Goal: Task Accomplishment & Management: Manage account settings

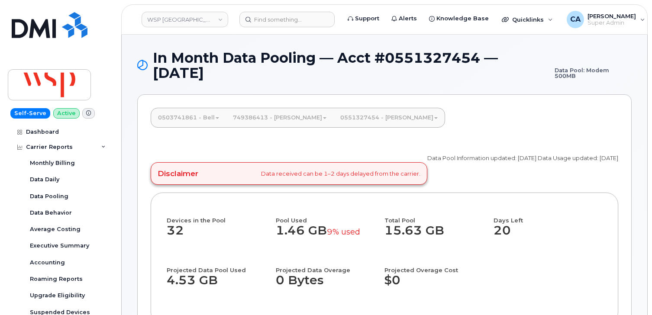
scroll to position [252, 0]
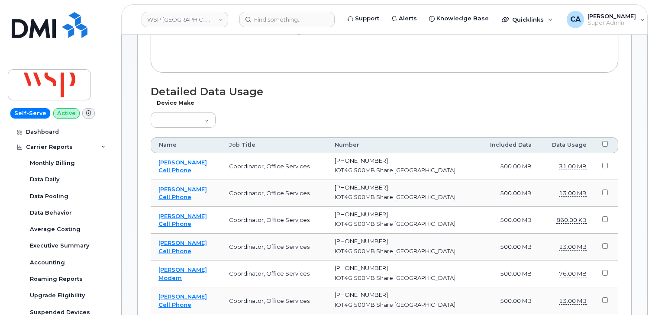
click at [188, 19] on link "WSP Canada" at bounding box center [185, 20] width 87 height 16
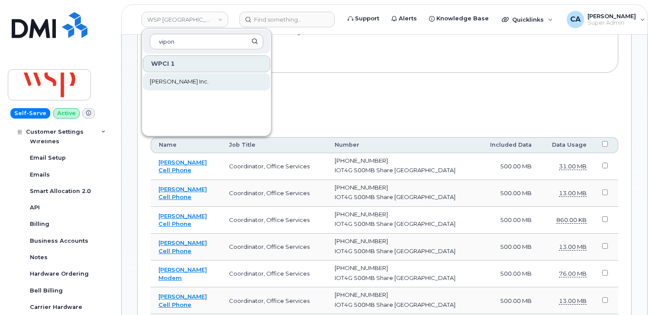
type input "vipon"
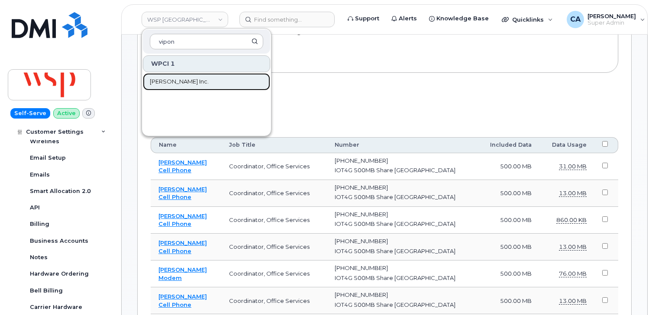
click at [171, 79] on span "[PERSON_NAME] Inc." at bounding box center [179, 82] width 59 height 9
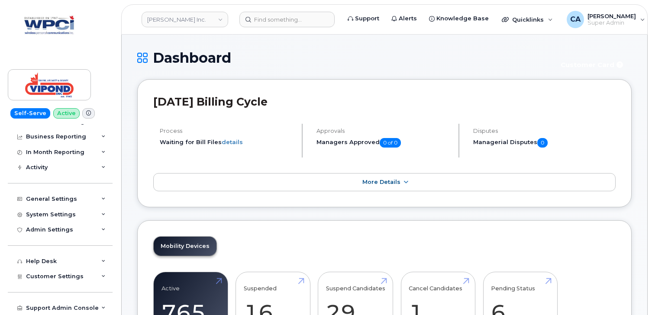
scroll to position [88, 0]
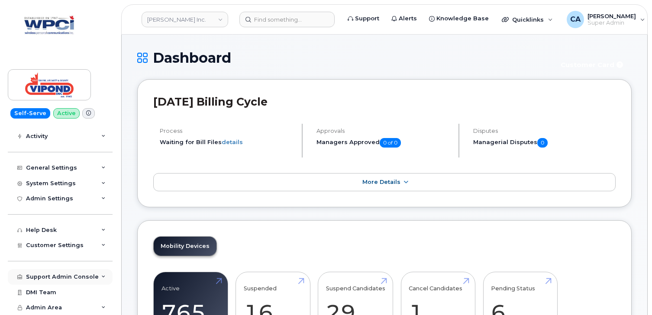
click at [52, 274] on div "Support Admin Console" at bounding box center [62, 277] width 73 height 7
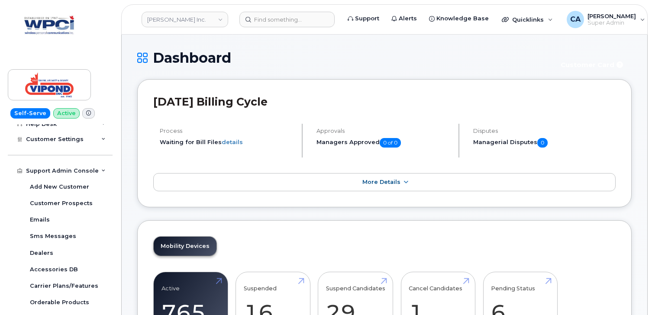
scroll to position [216, 0]
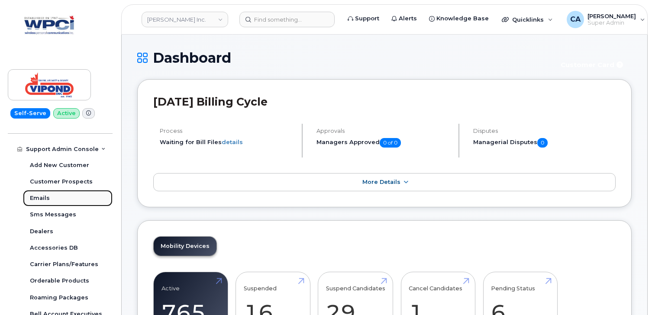
click at [55, 199] on link "Emails" at bounding box center [68, 198] width 90 height 16
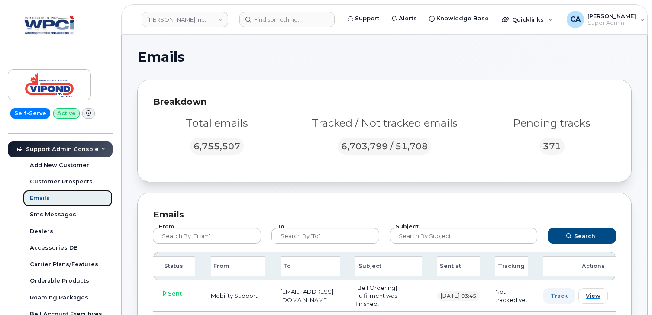
scroll to position [27, 0]
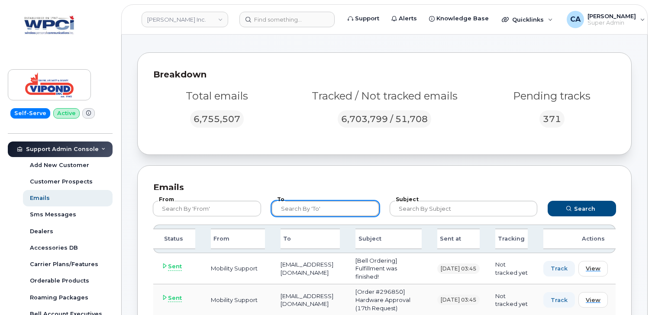
click at [317, 208] on input "text" at bounding box center [326, 209] width 108 height 16
type input "vipond.ca"
click at [548, 201] on button "Search" at bounding box center [582, 209] width 68 height 16
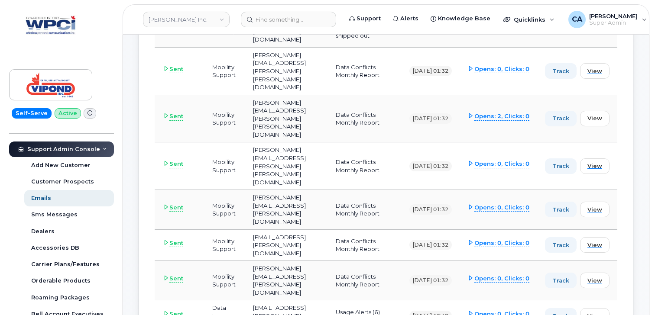
scroll to position [484, 0]
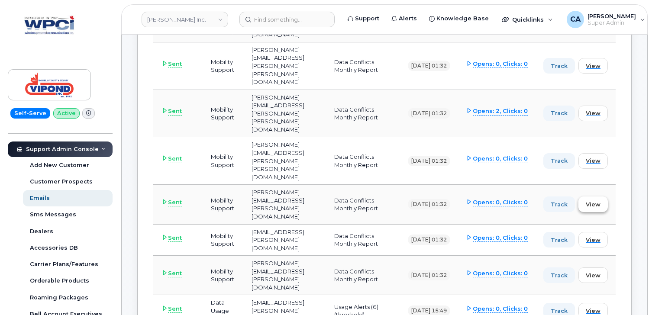
click at [601, 201] on span "View" at bounding box center [593, 205] width 15 height 8
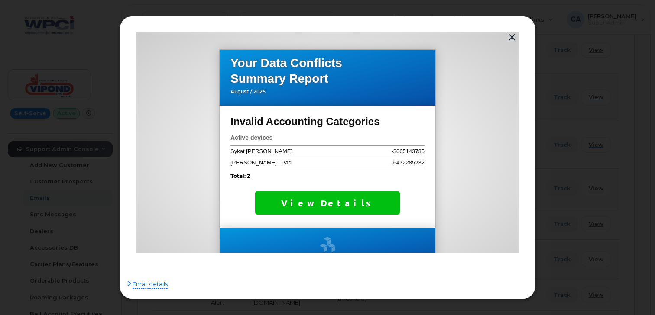
scroll to position [0, 0]
click at [513, 37] on button "button" at bounding box center [512, 38] width 13 height 12
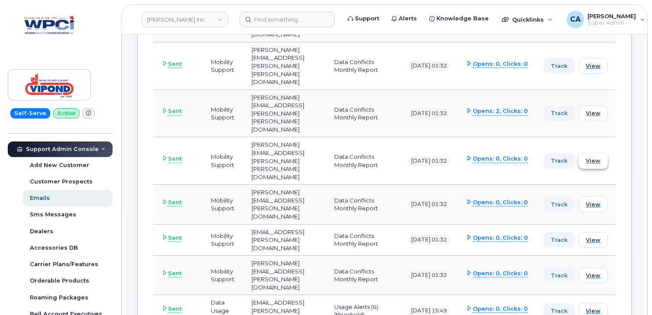
click at [601, 157] on span "View" at bounding box center [593, 161] width 15 height 8
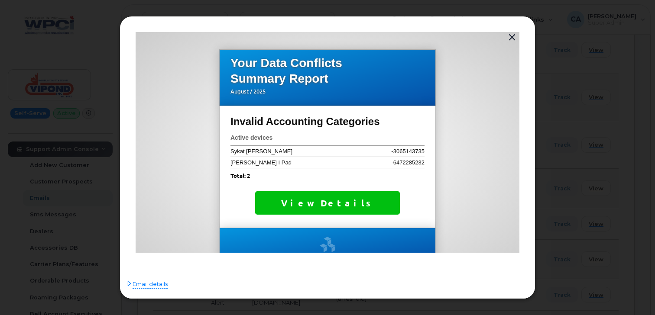
click at [509, 39] on button "button" at bounding box center [512, 38] width 13 height 12
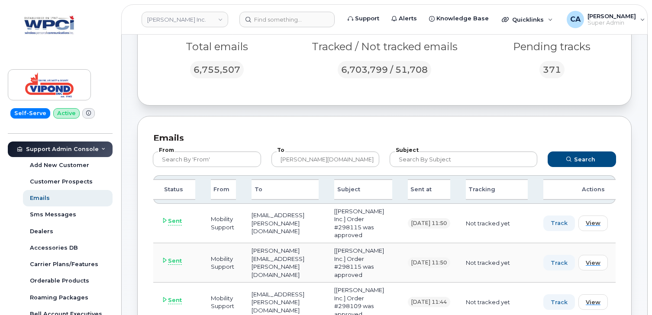
scroll to position [78, 0]
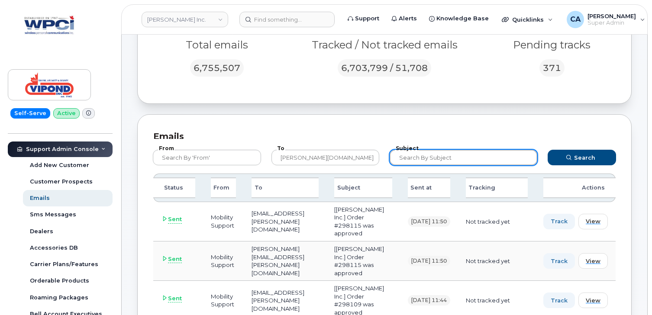
click at [430, 153] on input "text" at bounding box center [464, 158] width 148 height 16
type input "accounting"
click at [548, 150] on button "Search" at bounding box center [582, 158] width 68 height 16
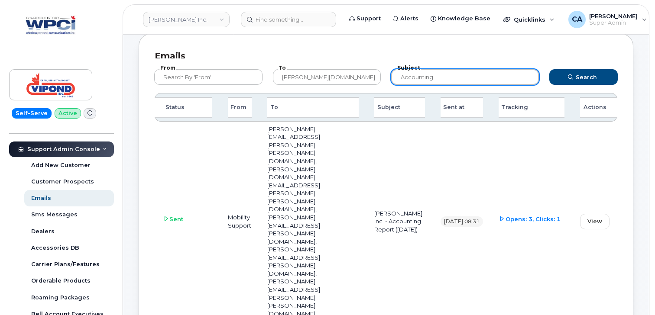
scroll to position [152, 0]
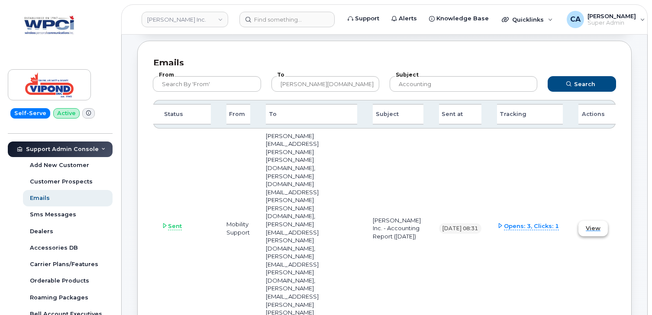
click at [595, 224] on span "View" at bounding box center [593, 228] width 15 height 8
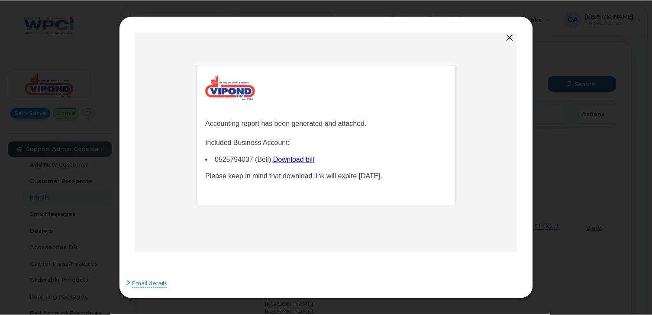
scroll to position [0, 0]
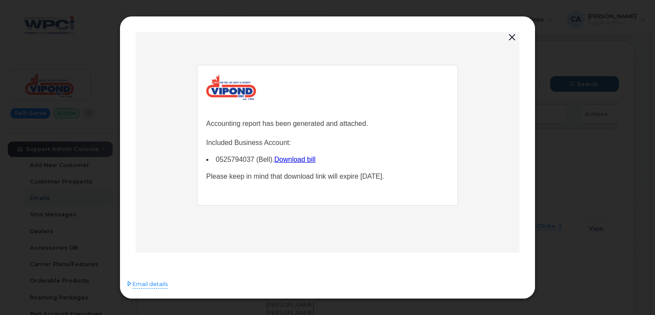
click at [514, 36] on button "button" at bounding box center [512, 38] width 13 height 12
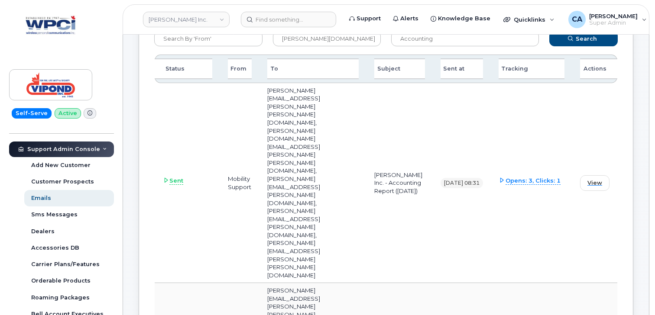
scroll to position [198, 0]
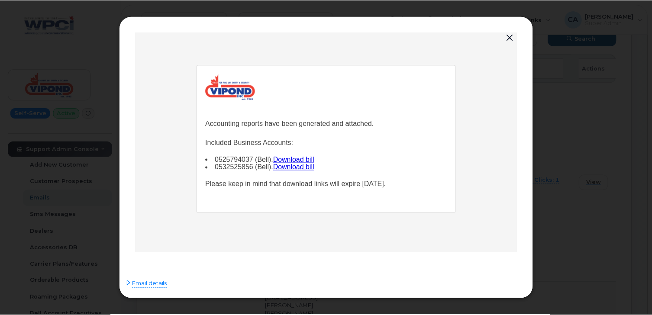
scroll to position [0, 0]
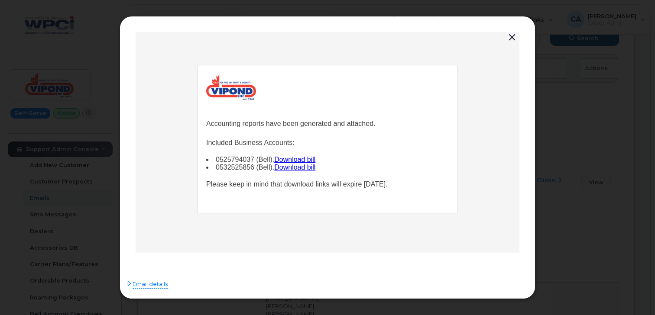
click at [509, 41] on button "button" at bounding box center [512, 38] width 13 height 12
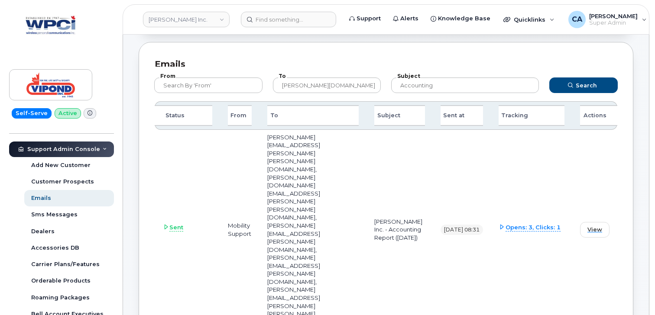
scroll to position [150, 0]
click at [594, 226] on span "View" at bounding box center [593, 230] width 15 height 8
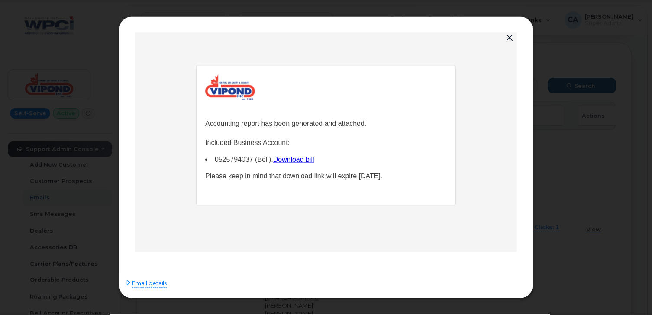
scroll to position [0, 0]
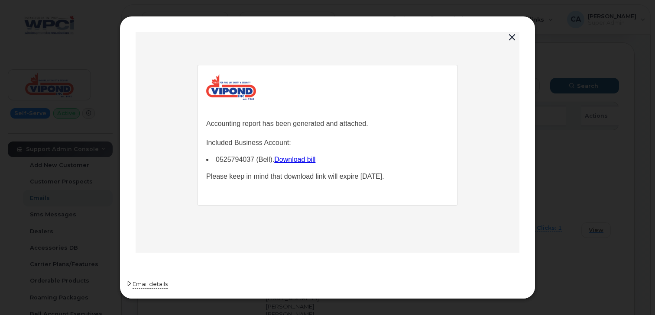
click at [159, 286] on span "Email details" at bounding box center [150, 284] width 35 height 9
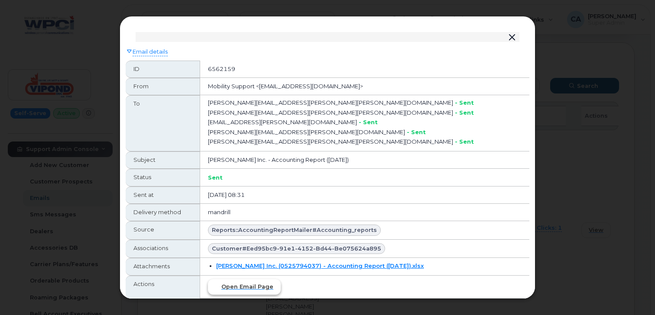
click at [258, 288] on span "Open email page" at bounding box center [247, 287] width 52 height 8
drag, startPoint x: 230, startPoint y: 228, endPoint x: 326, endPoint y: 229, distance: 96.6
click at [326, 229] on span "Reports::AccountingReportMailer#accounting_reports" at bounding box center [294, 230] width 165 height 8
copy span "Reports::AccountingReportMailer"
click at [159, 10] on div at bounding box center [327, 157] width 655 height 315
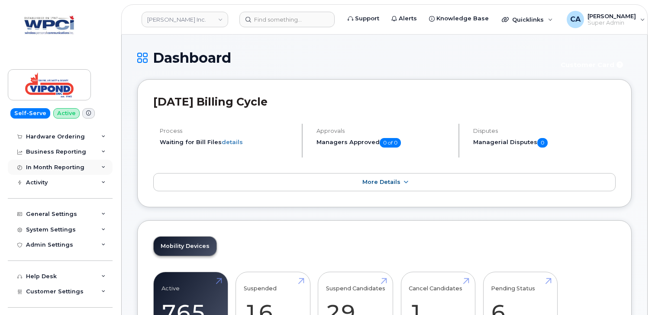
scroll to position [44, 0]
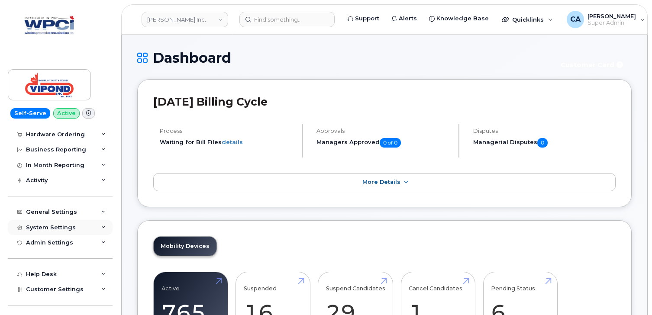
click at [45, 230] on div "System Settings" at bounding box center [51, 227] width 50 height 7
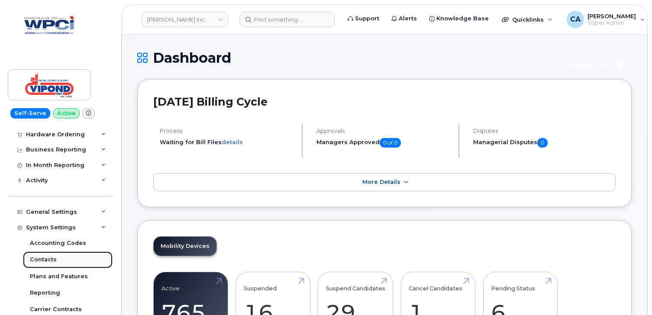
click at [41, 262] on div "Contacts" at bounding box center [43, 260] width 27 height 8
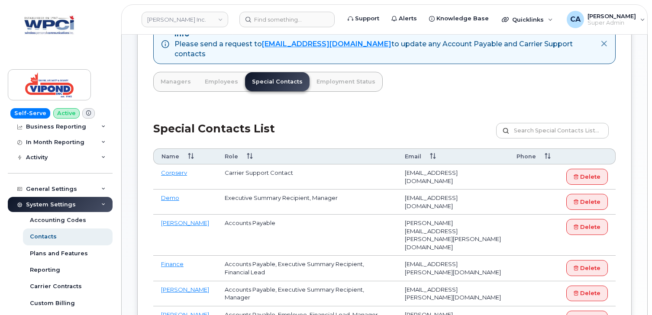
scroll to position [75, 0]
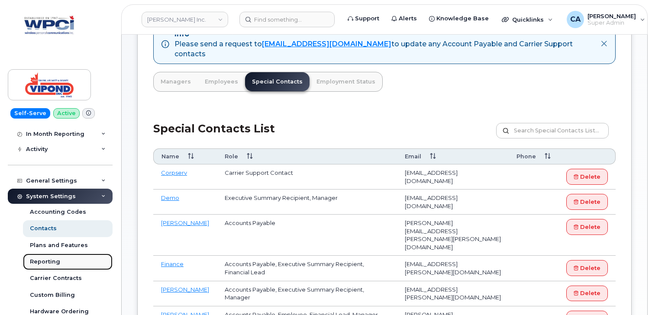
click at [49, 261] on div "Reporting" at bounding box center [45, 262] width 30 height 8
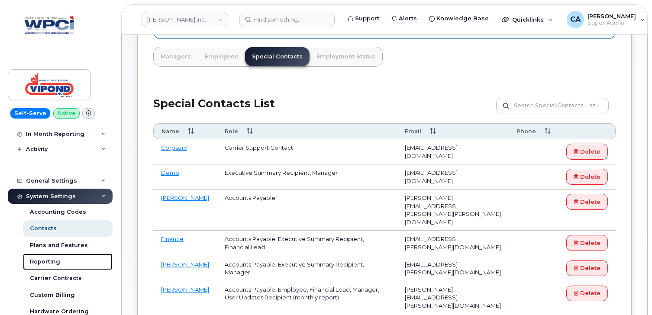
scroll to position [0, 0]
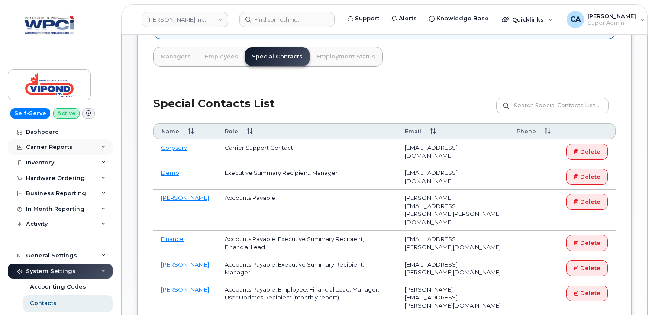
click at [54, 150] on div "Carrier Reports" at bounding box center [49, 147] width 47 height 7
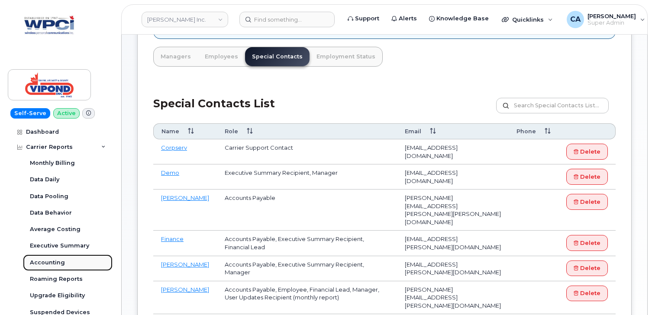
click at [50, 265] on div "Accounting" at bounding box center [47, 263] width 35 height 8
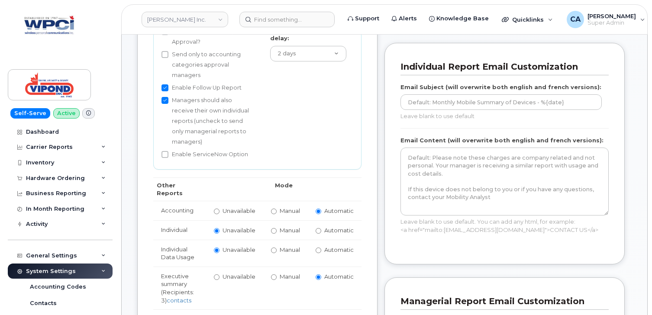
scroll to position [206, 0]
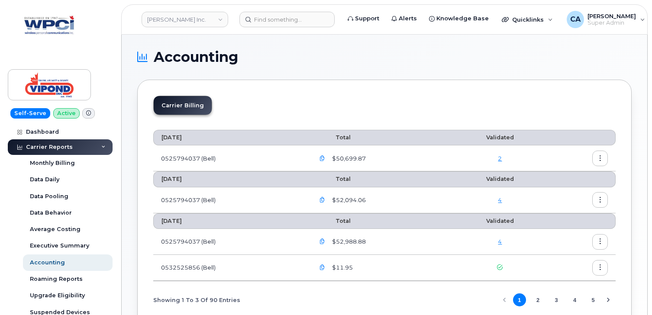
click at [602, 198] on icon "button" at bounding box center [601, 201] width 6 height 6
click at [585, 217] on div "Details" at bounding box center [569, 219] width 77 height 16
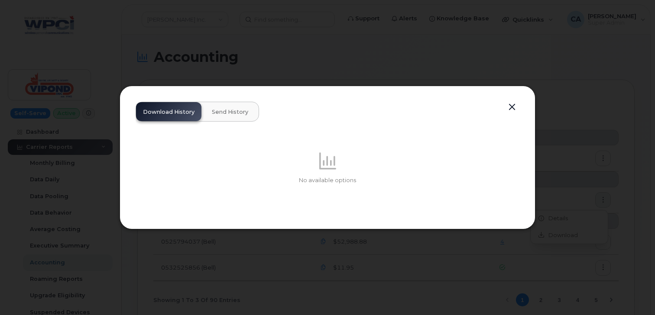
click at [228, 109] on span "Send History" at bounding box center [230, 112] width 36 height 7
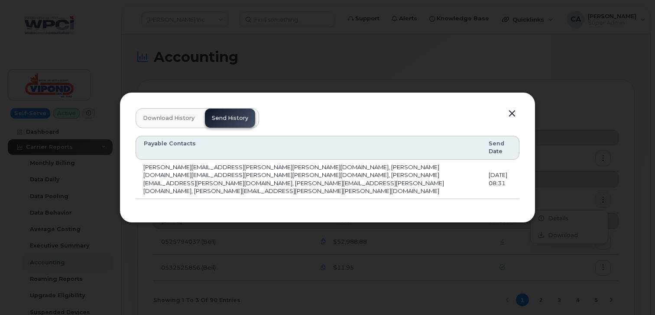
click at [367, 69] on div at bounding box center [327, 157] width 655 height 315
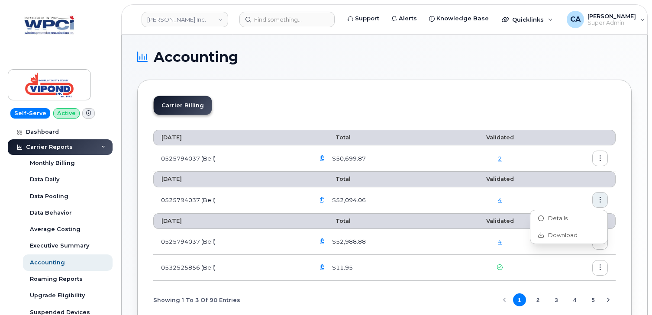
click at [605, 157] on button "button" at bounding box center [601, 159] width 16 height 16
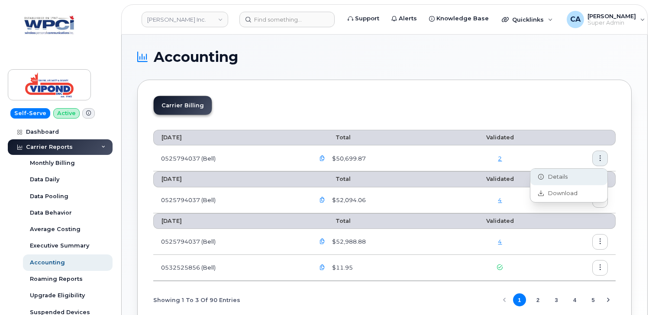
click at [573, 173] on div "Details" at bounding box center [569, 177] width 77 height 16
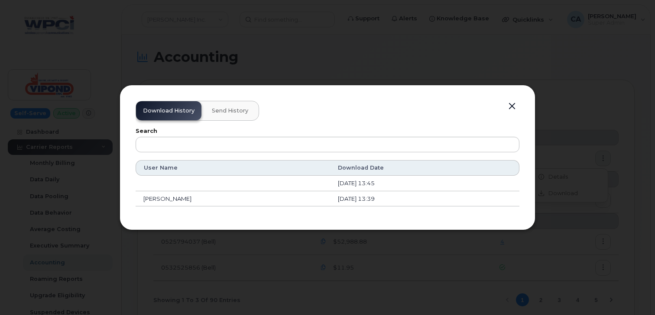
click at [241, 109] on span "Send History" at bounding box center [230, 110] width 36 height 7
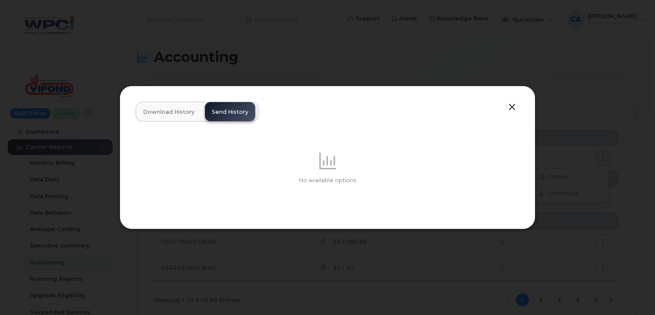
click at [164, 110] on span "Download History" at bounding box center [169, 112] width 52 height 7
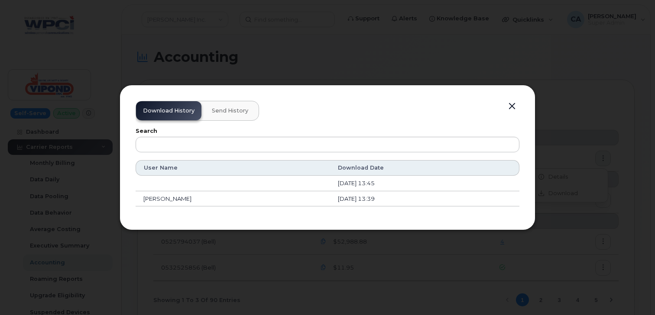
click at [337, 69] on div at bounding box center [327, 157] width 655 height 315
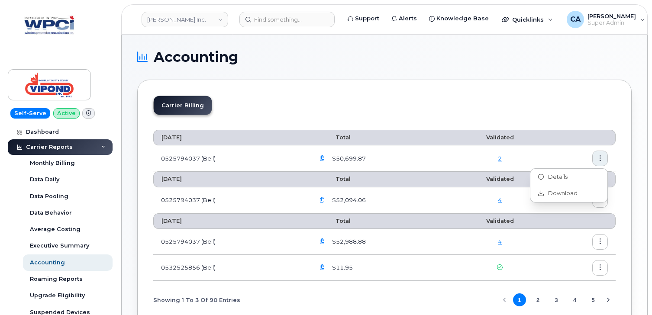
click at [604, 247] on button "button" at bounding box center [601, 242] width 16 height 16
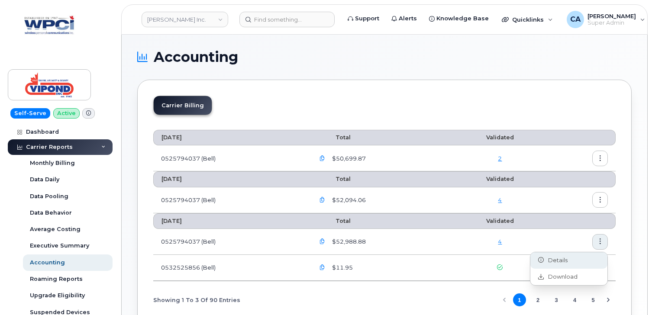
click at [583, 259] on div "Details" at bounding box center [569, 261] width 77 height 16
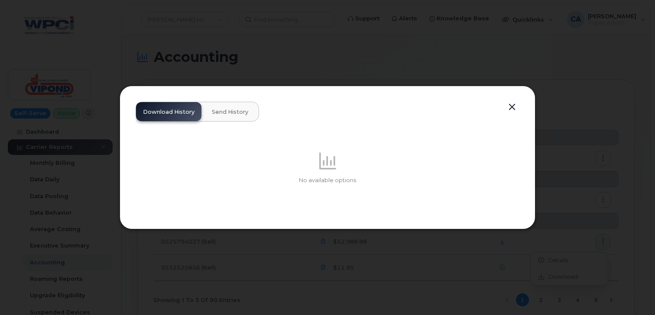
click at [234, 113] on span "Send History" at bounding box center [230, 112] width 36 height 7
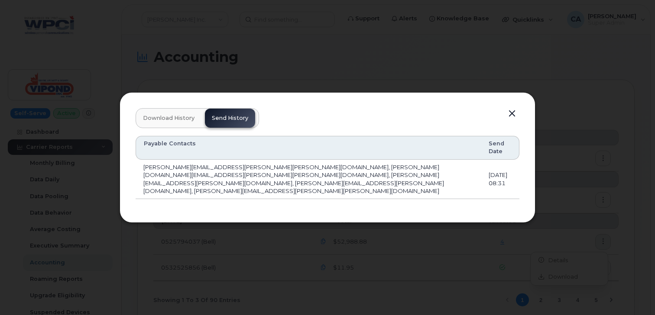
click at [624, 195] on div at bounding box center [327, 157] width 655 height 315
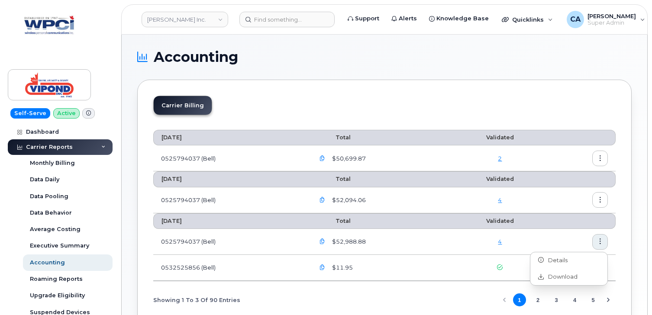
click at [640, 263] on div "Accounting Carrier Billing July 2025 Total Validated 0525794037 (Bell) $50,699.…" at bounding box center [385, 193] width 526 height 316
click at [598, 266] on icon "button" at bounding box center [601, 268] width 6 height 6
click at [560, 287] on span "Details" at bounding box center [556, 287] width 24 height 8
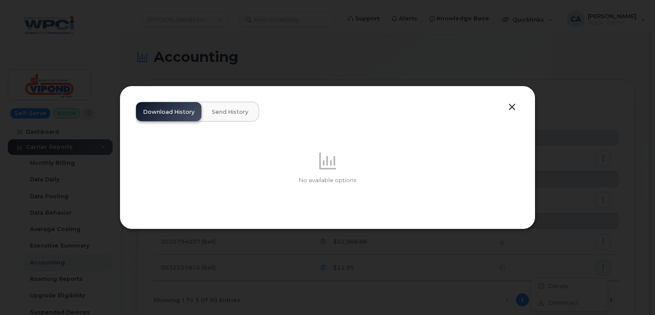
click at [230, 110] on span "Send History" at bounding box center [230, 112] width 36 height 7
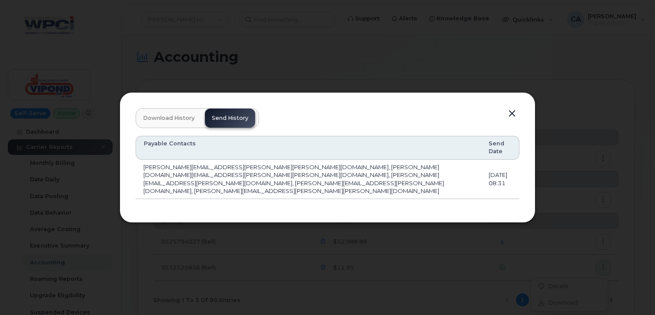
click at [642, 156] on div at bounding box center [327, 157] width 655 height 315
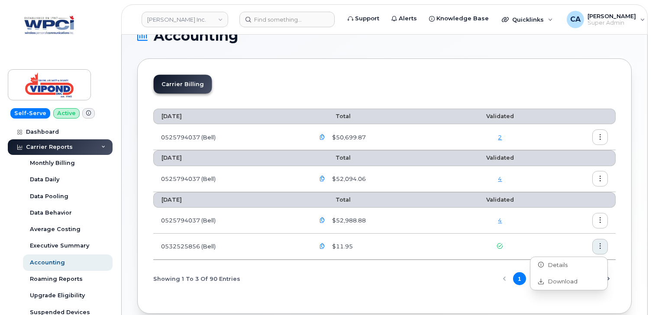
scroll to position [28, 0]
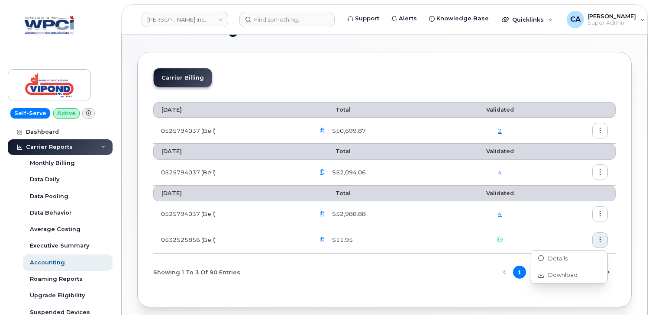
click at [321, 131] on icon "button" at bounding box center [323, 131] width 6 height 6
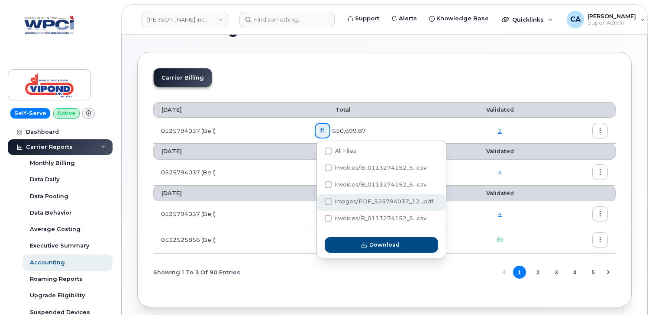
click at [342, 200] on span "images/PDF_525794037_12...pdf" at bounding box center [384, 201] width 98 height 6
click at [319, 200] on input "images/PDF_525794037_12...pdf" at bounding box center [317, 202] width 4 height 4
checkbox input "true"
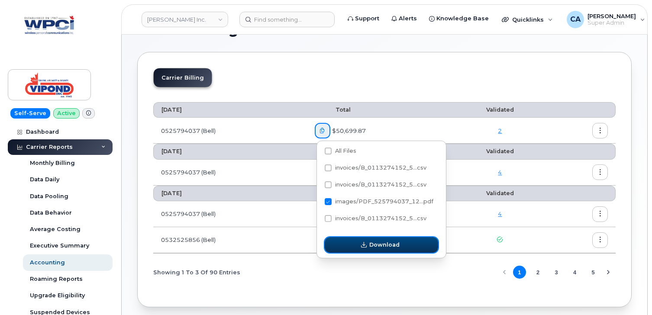
click at [363, 247] on icon "button" at bounding box center [364, 246] width 6 height 6
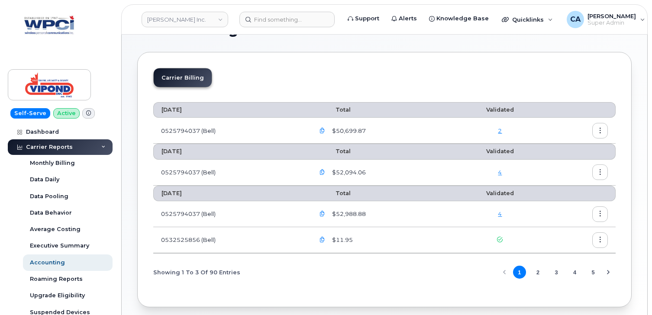
click at [325, 172] on icon "button" at bounding box center [323, 173] width 6 height 6
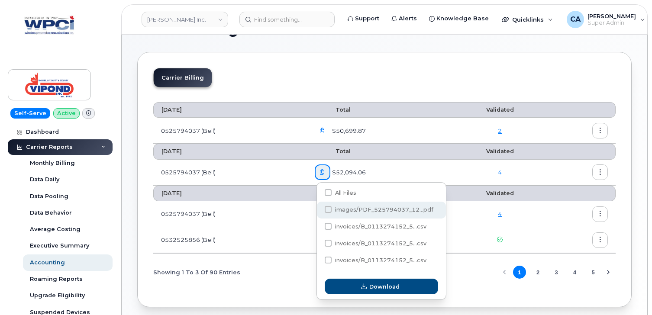
click at [363, 209] on span "images/PDF_525794037_12...pdf" at bounding box center [384, 210] width 98 height 6
click at [319, 209] on input "images/PDF_525794037_12...pdf" at bounding box center [317, 210] width 4 height 4
checkbox input "true"
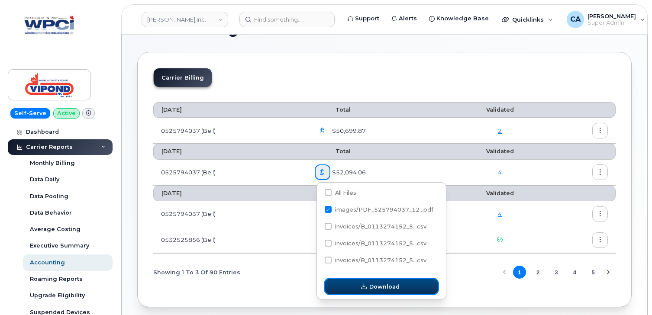
click at [362, 291] on button "Download" at bounding box center [382, 287] width 114 height 16
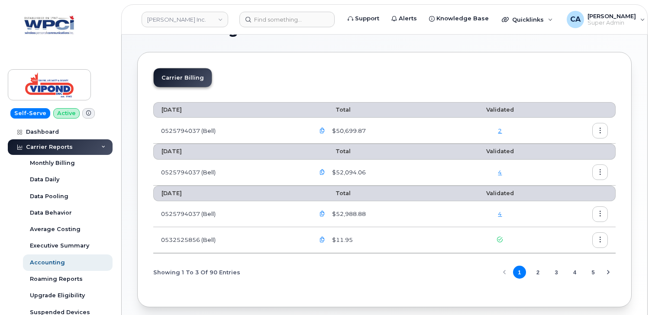
click at [600, 131] on icon "button" at bounding box center [601, 131] width 6 height 6
click at [589, 146] on div "Details" at bounding box center [569, 149] width 77 height 16
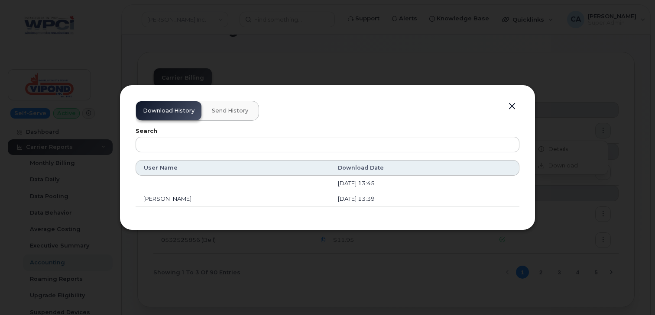
click at [234, 113] on span "Send History" at bounding box center [230, 110] width 36 height 7
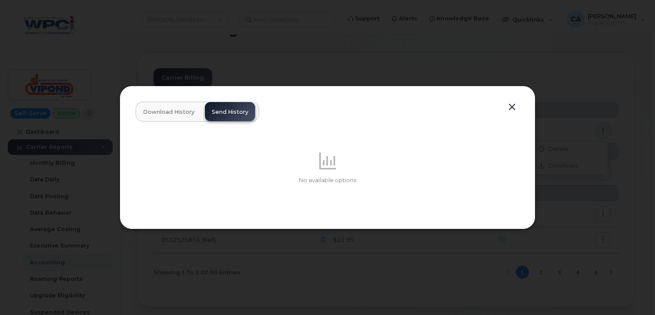
click at [328, 62] on div at bounding box center [327, 157] width 655 height 315
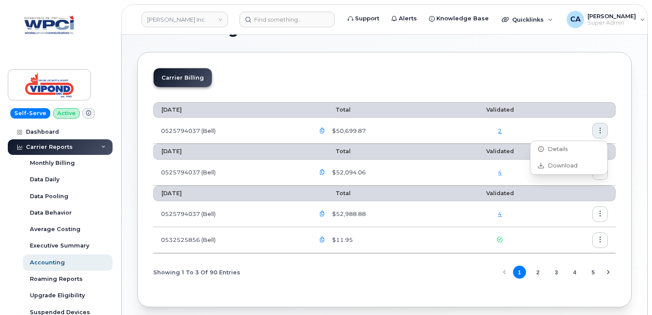
click at [328, 62] on div "Carrier Billing July 2025 Total Validated 0525794037 (Bell) $50,699.87 2 June 2…" at bounding box center [384, 180] width 495 height 256
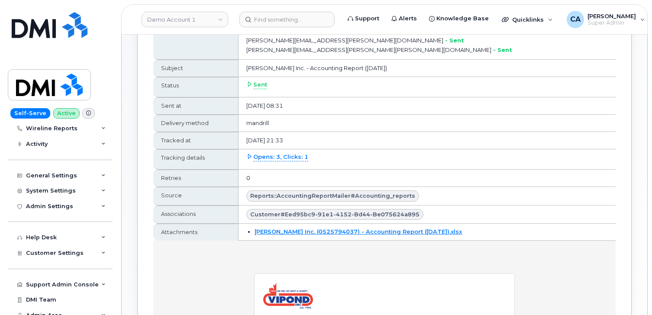
scroll to position [97, 0]
click at [50, 256] on div "Customer Settings" at bounding box center [60, 253] width 105 height 16
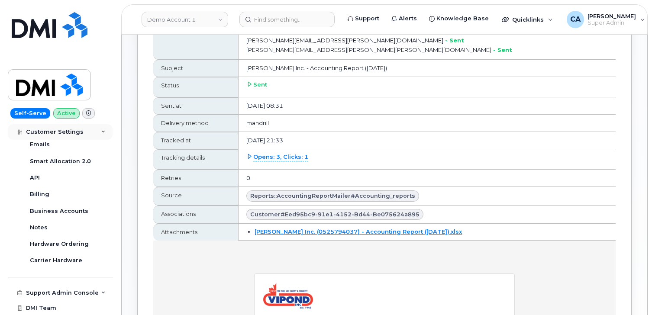
scroll to position [352, 0]
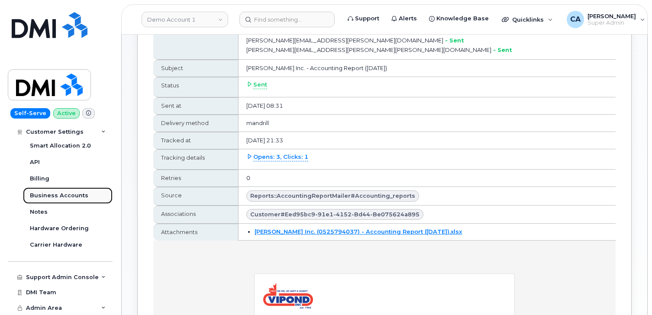
click at [51, 192] on div "Business Accounts" at bounding box center [59, 196] width 58 height 8
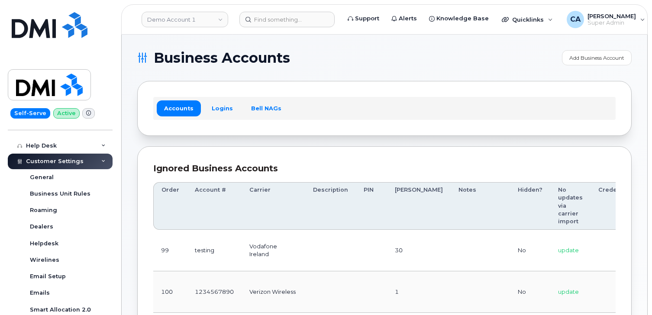
scroll to position [175, 0]
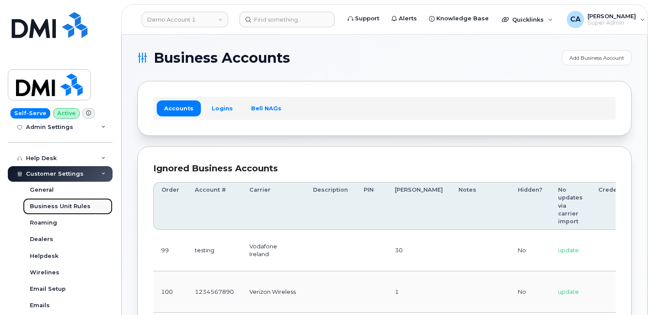
click at [69, 207] on div "Business Unit Rules" at bounding box center [60, 207] width 61 height 8
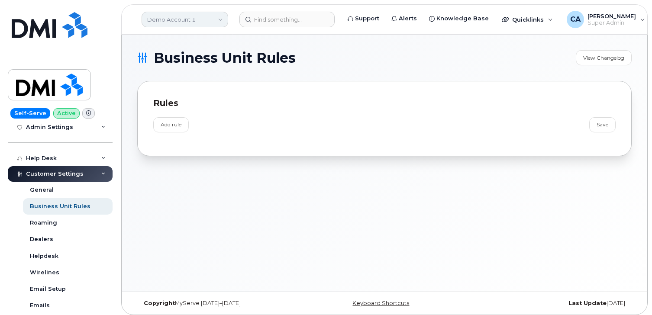
click at [171, 17] on link "Demo Account 1" at bounding box center [185, 20] width 87 height 16
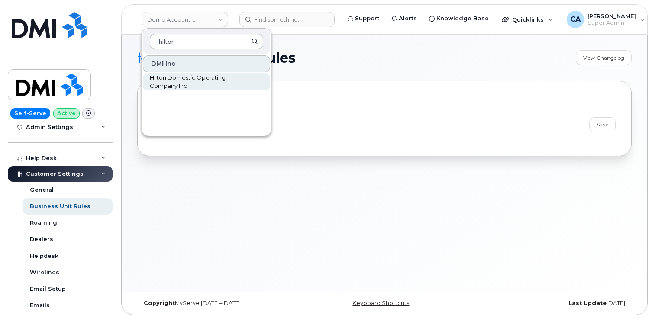
type input "hilton"
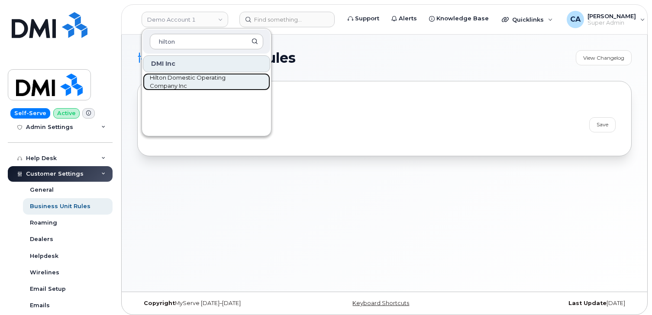
click at [166, 80] on span "Hilton Domestic Operating Company Inc" at bounding box center [200, 82] width 100 height 17
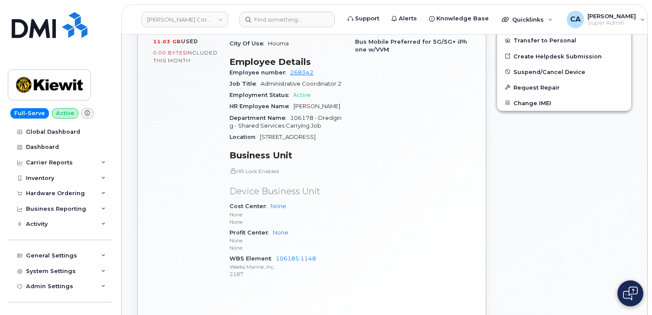
scroll to position [392, 0]
click at [288, 257] on link "106185.1148" at bounding box center [296, 258] width 40 height 6
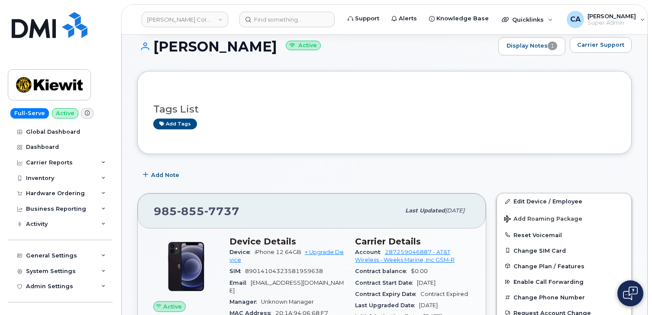
scroll to position [86, 0]
click at [51, 180] on div "Inventory" at bounding box center [40, 178] width 28 height 7
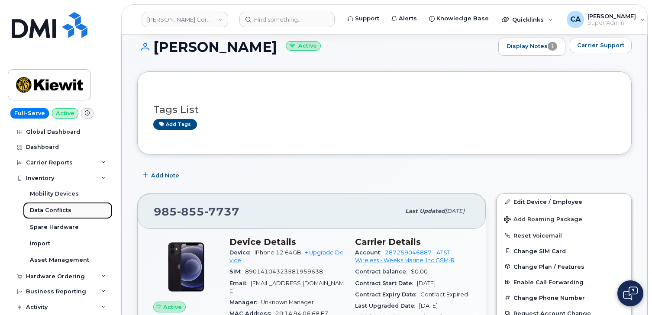
click at [52, 211] on div "Data Conflicts" at bounding box center [51, 211] width 42 height 8
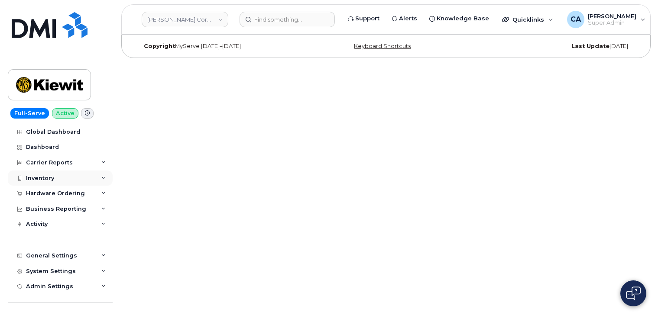
click at [49, 171] on div "Inventory" at bounding box center [60, 179] width 105 height 16
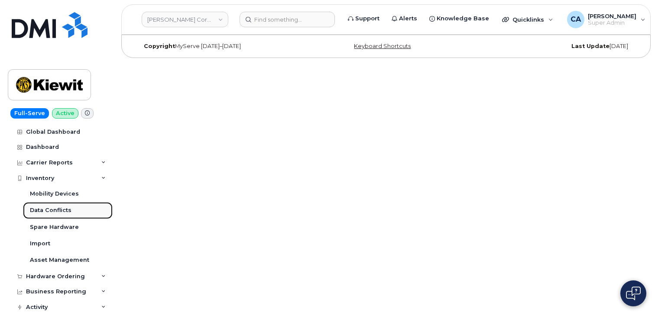
click at [49, 209] on div "Data Conflicts" at bounding box center [51, 211] width 42 height 8
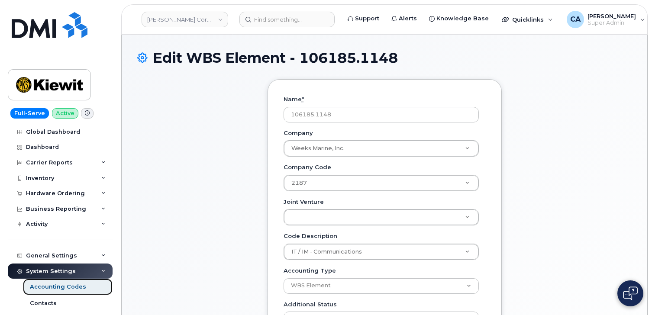
click at [70, 286] on div "Accounting Codes" at bounding box center [58, 287] width 56 height 8
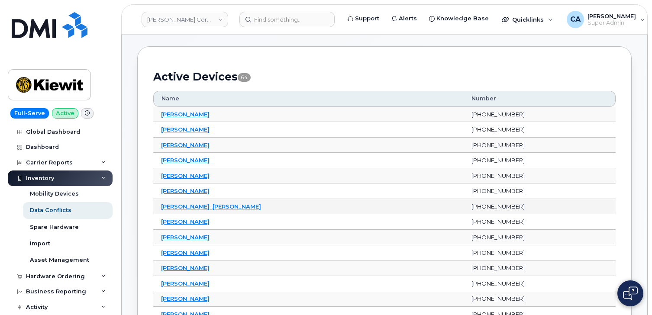
scroll to position [82, 0]
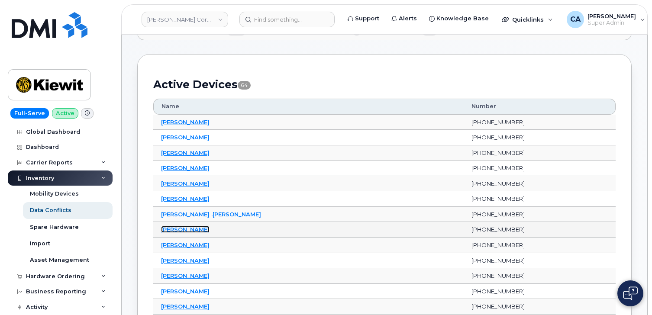
click at [177, 229] on link "[PERSON_NAME]" at bounding box center [185, 229] width 49 height 7
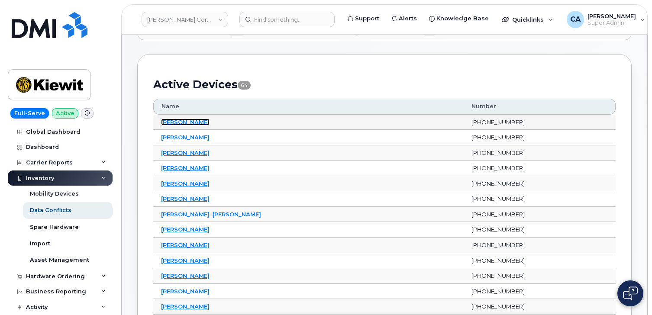
click at [175, 120] on link "[PERSON_NAME]" at bounding box center [185, 122] width 49 height 7
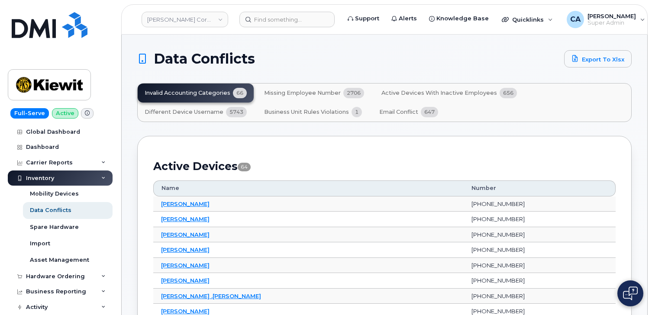
click at [308, 115] on span "Business Unit Rules violations" at bounding box center [306, 112] width 85 height 7
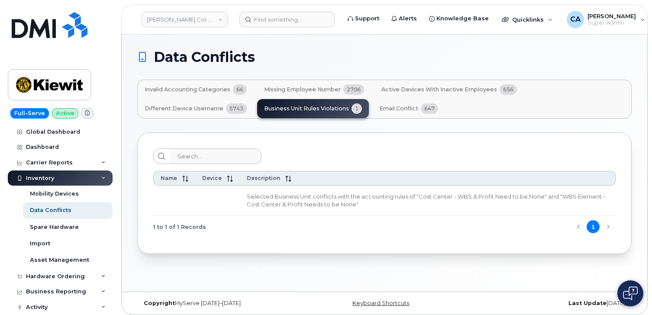
click at [240, 197] on td at bounding box center [428, 201] width 376 height 30
click at [201, 198] on td at bounding box center [217, 201] width 45 height 30
click at [315, 91] on span "Missing Employee Number" at bounding box center [302, 89] width 77 height 7
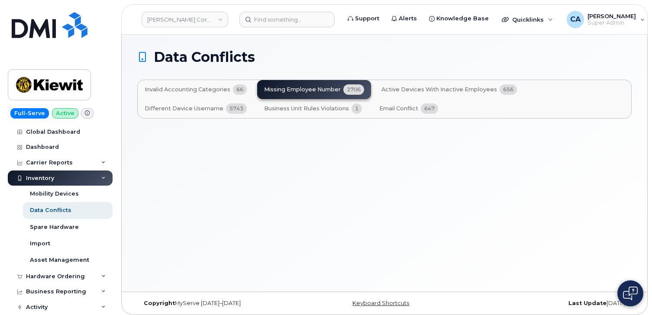
click at [201, 108] on span "Different Device Username" at bounding box center [184, 108] width 79 height 7
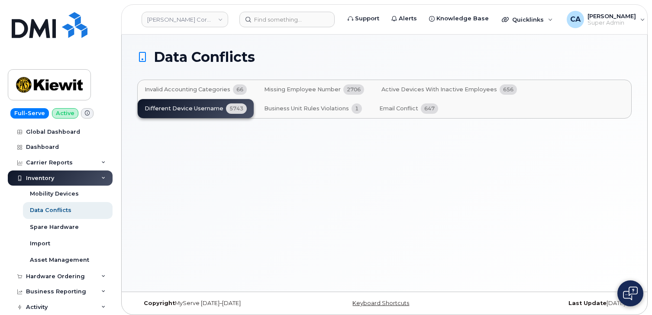
click at [207, 92] on span "Invalid Accounting Categories" at bounding box center [188, 89] width 86 height 7
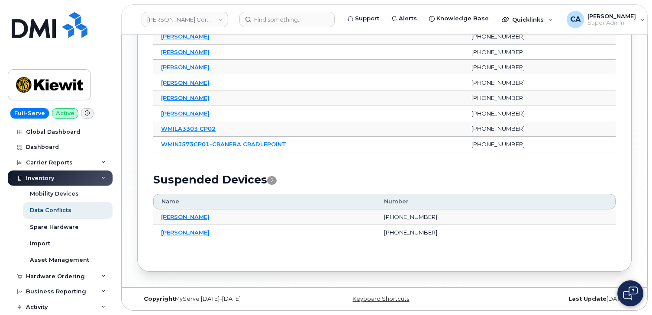
scroll to position [1031, 0]
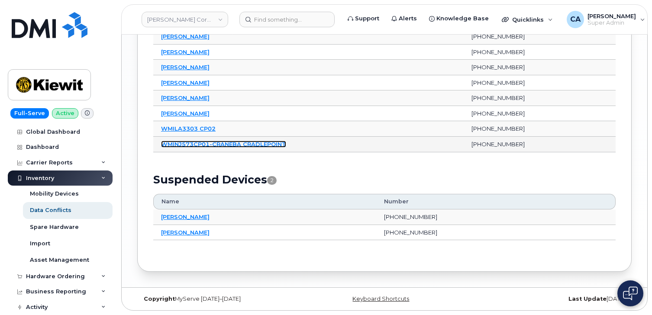
click at [196, 146] on link "WMINJ573CP01-CRANEBA CRADLEPOINT" at bounding box center [223, 144] width 125 height 7
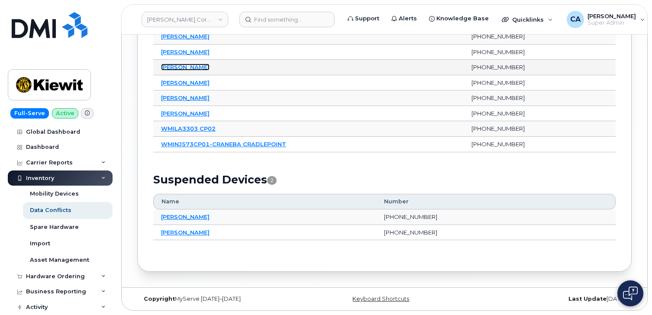
click at [178, 67] on link "Stefan Plotini" at bounding box center [185, 67] width 49 height 7
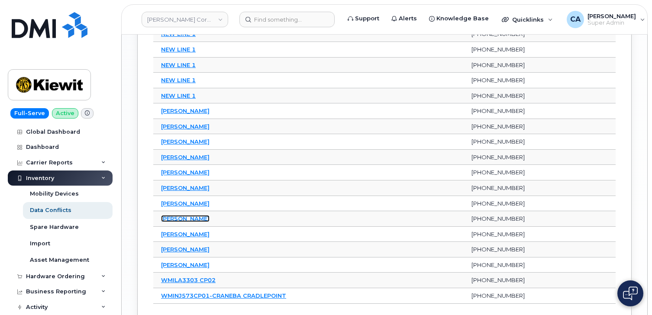
scroll to position [823, 0]
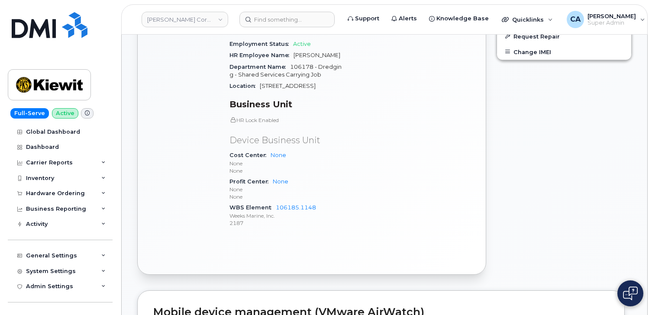
scroll to position [447, 0]
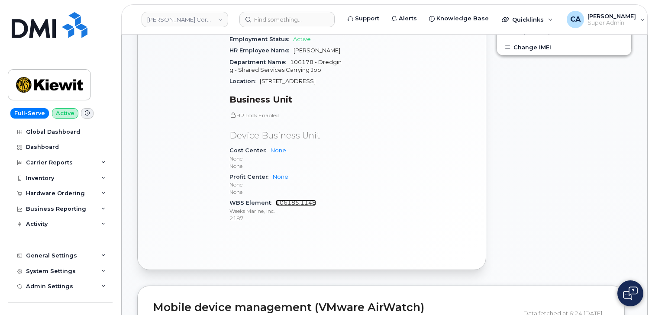
click at [288, 205] on link "106185.1148" at bounding box center [296, 203] width 40 height 6
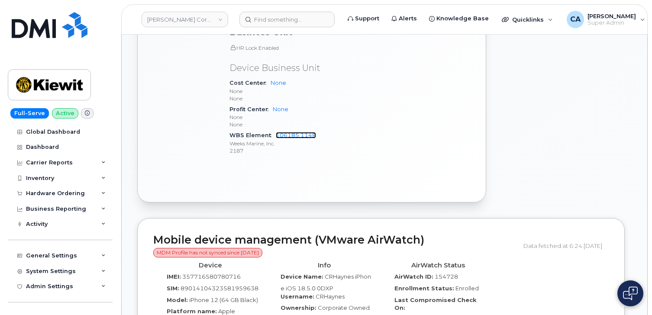
scroll to position [502, 0]
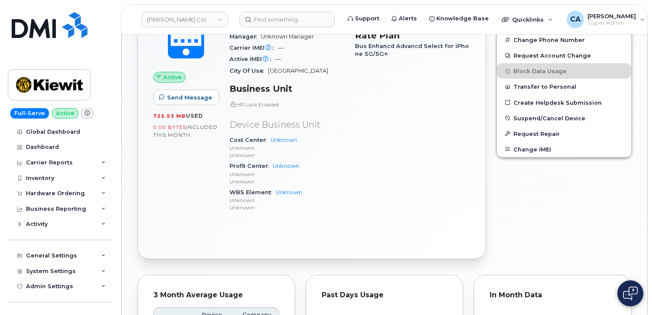
scroll to position [271, 0]
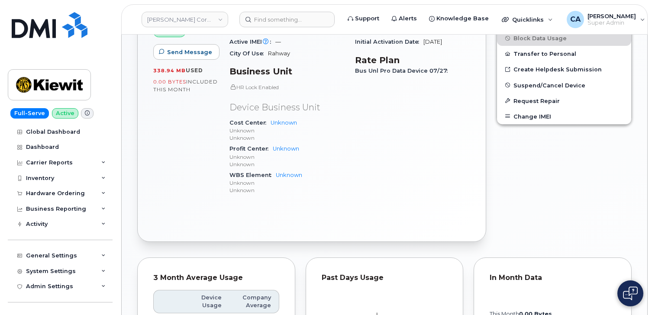
scroll to position [297, 0]
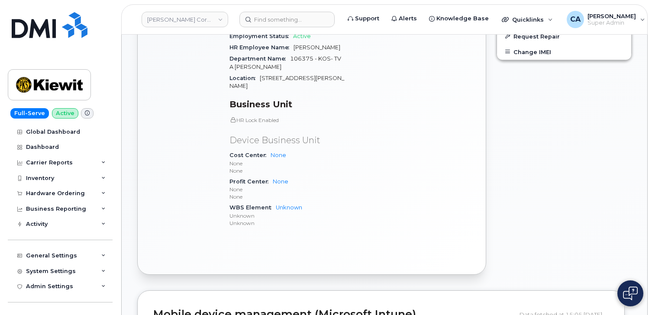
scroll to position [373, 0]
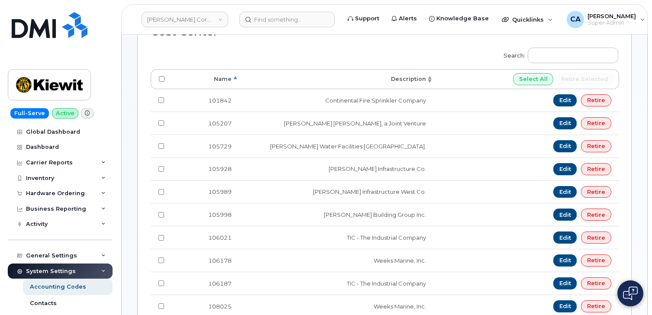
scroll to position [157, 0]
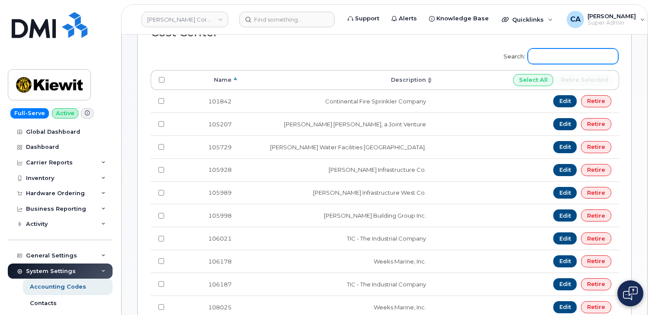
click at [553, 57] on input "Search:" at bounding box center [573, 57] width 91 height 16
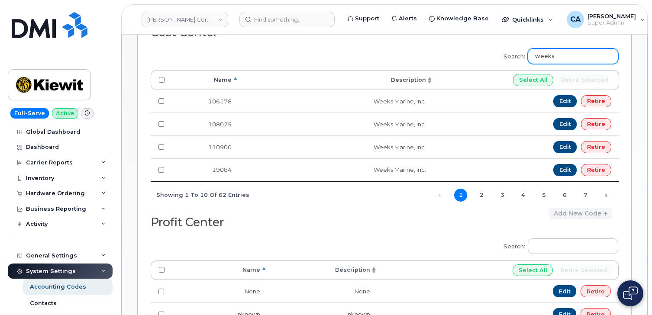
type input "weeks"
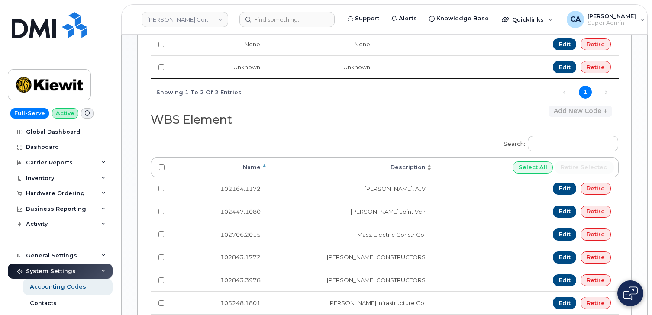
scroll to position [405, 0]
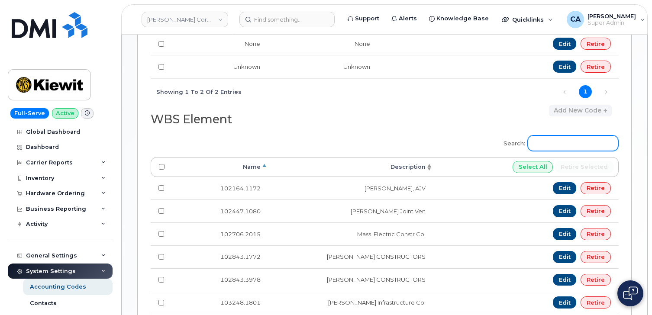
click at [557, 140] on input "Search:" at bounding box center [573, 144] width 91 height 16
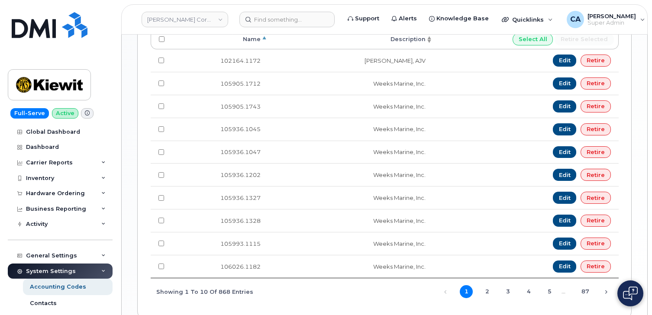
scroll to position [533, 0]
type input "weeks"
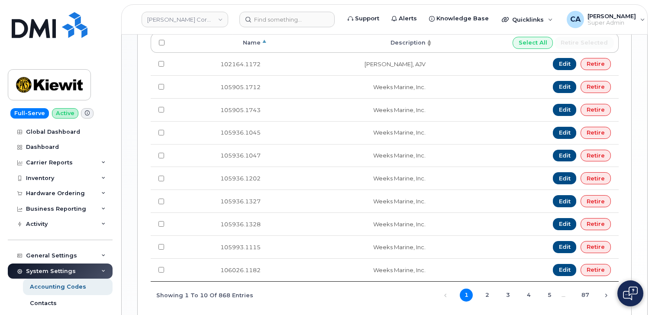
scroll to position [580, 0]
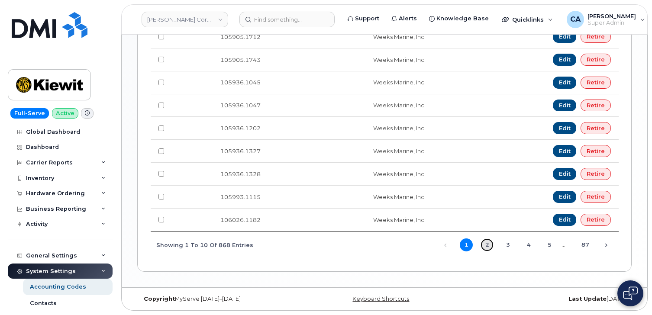
click at [489, 244] on link "2" at bounding box center [487, 245] width 13 height 13
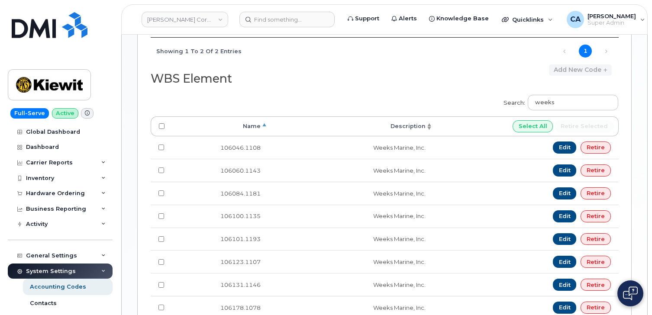
scroll to position [445, 0]
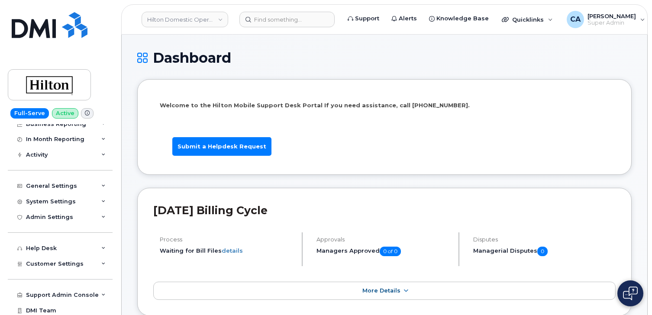
scroll to position [72, 0]
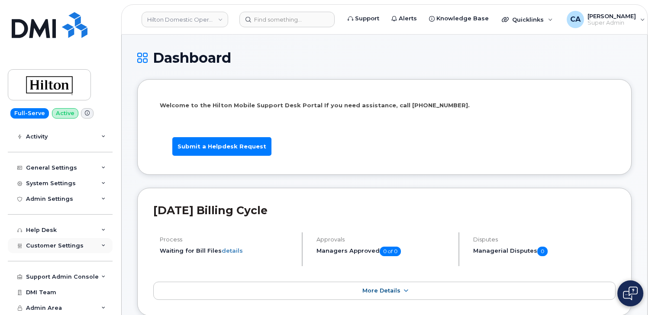
click at [59, 244] on span "Customer Settings" at bounding box center [55, 246] width 58 height 6
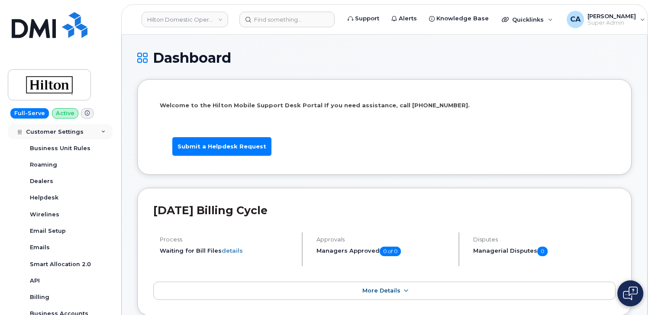
scroll to position [204, 0]
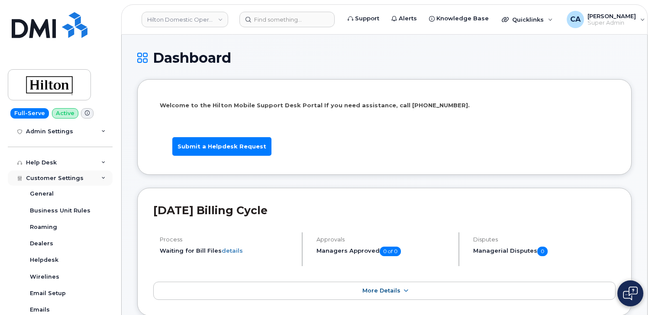
click at [52, 177] on span "Customer Settings" at bounding box center [55, 178] width 58 height 6
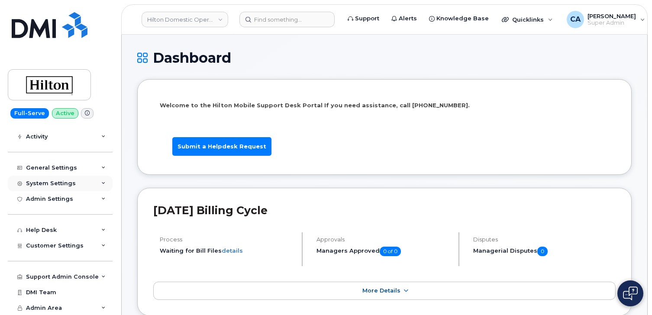
click at [49, 185] on div "System Settings" at bounding box center [51, 183] width 50 height 7
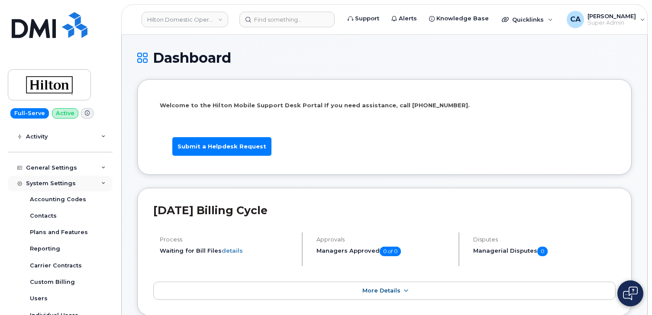
scroll to position [205, 0]
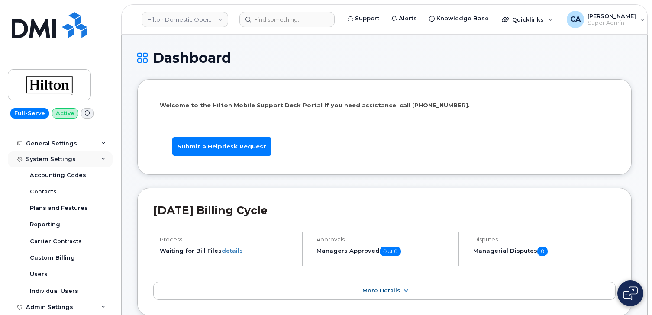
click at [54, 156] on div "System Settings" at bounding box center [51, 159] width 50 height 7
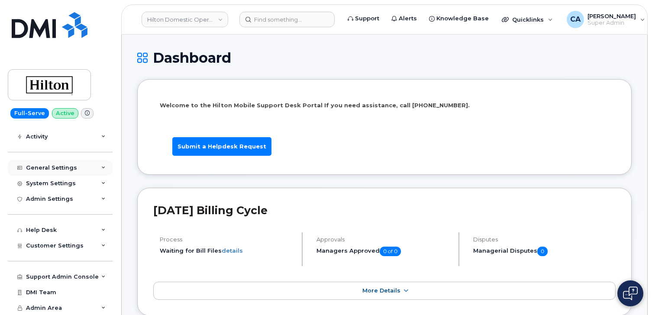
click at [51, 171] on div "General Settings" at bounding box center [60, 168] width 105 height 16
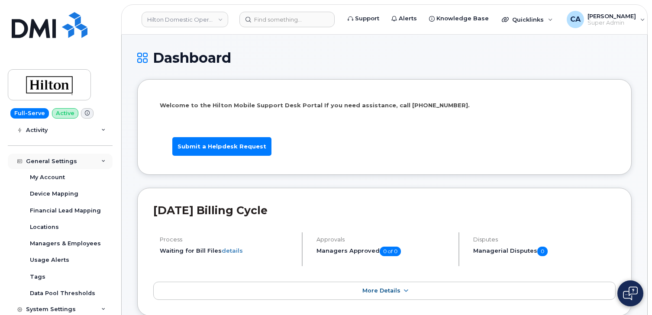
scroll to position [77, 0]
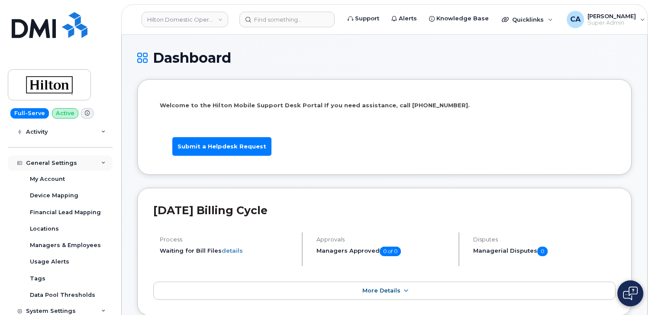
click at [51, 162] on div "General Settings" at bounding box center [51, 163] width 51 height 7
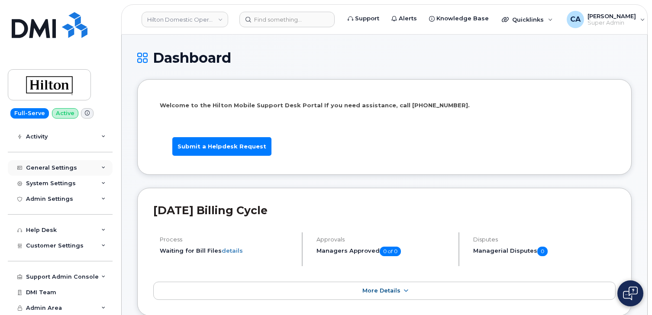
scroll to position [72, 0]
click at [51, 241] on div "Customer Settings" at bounding box center [60, 246] width 105 height 16
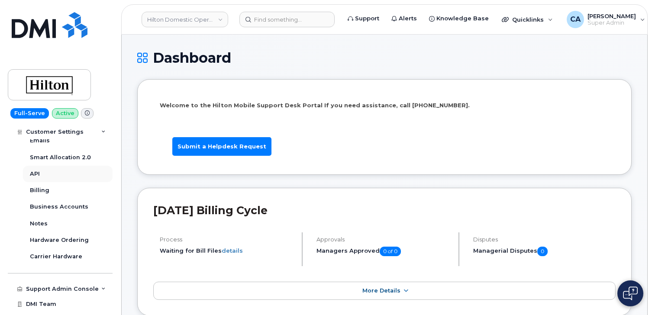
scroll to position [311, 0]
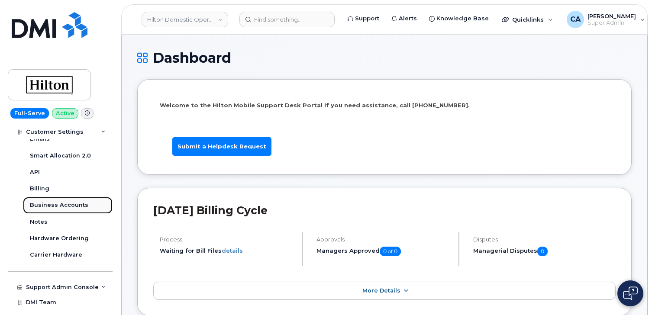
click at [59, 208] on div "Business Accounts" at bounding box center [59, 205] width 58 height 8
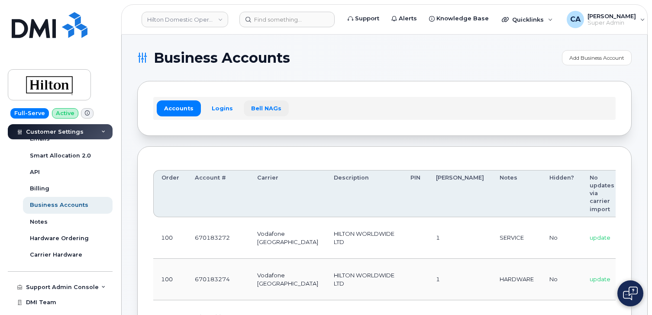
click at [263, 112] on link "Bell NAGs" at bounding box center [266, 109] width 45 height 16
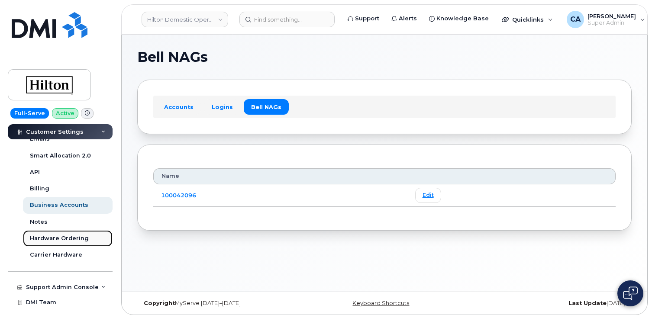
click at [52, 238] on div "Hardware Ordering" at bounding box center [59, 239] width 59 height 8
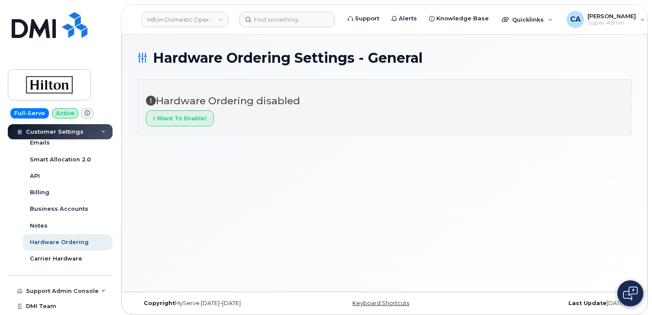
scroll to position [312, 0]
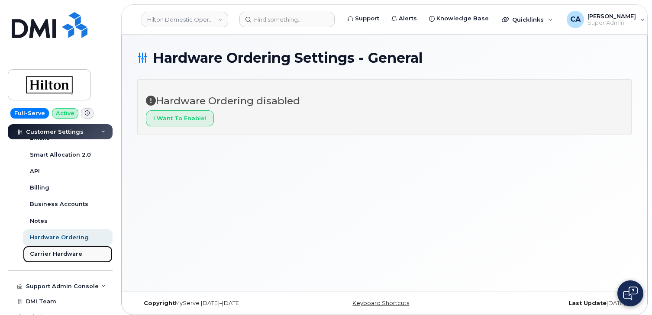
click at [42, 253] on div "Carrier Hardware" at bounding box center [56, 254] width 52 height 8
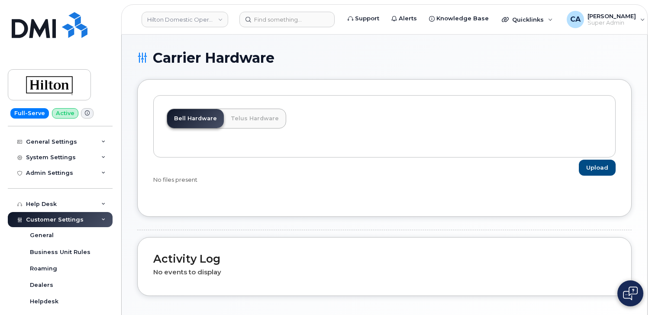
scroll to position [157, 0]
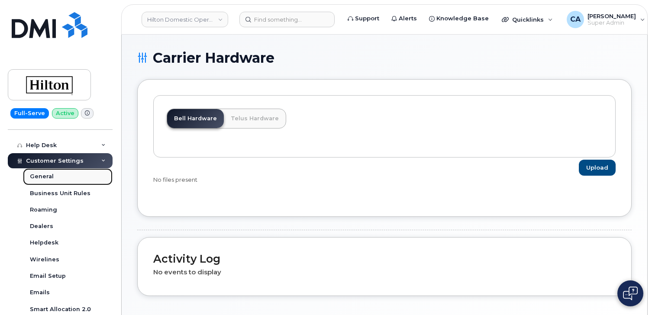
click at [45, 172] on link "General" at bounding box center [68, 177] width 90 height 16
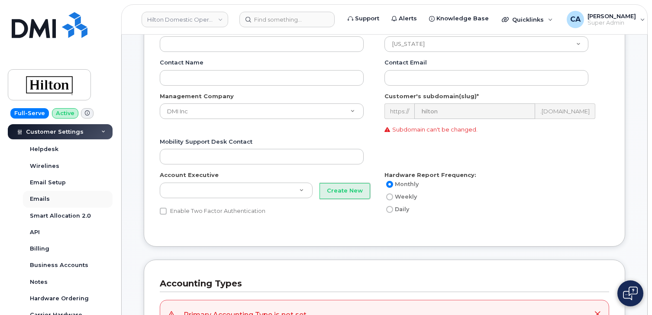
scroll to position [263, 0]
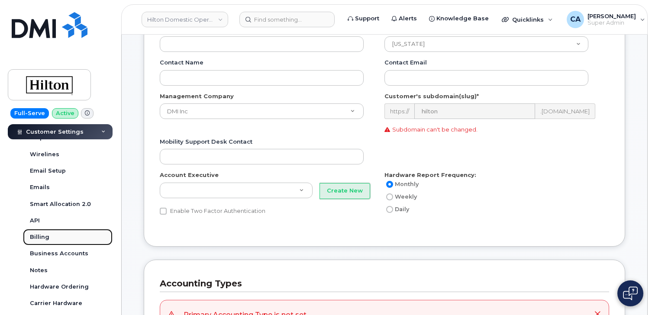
click at [42, 239] on div "Billing" at bounding box center [39, 238] width 19 height 8
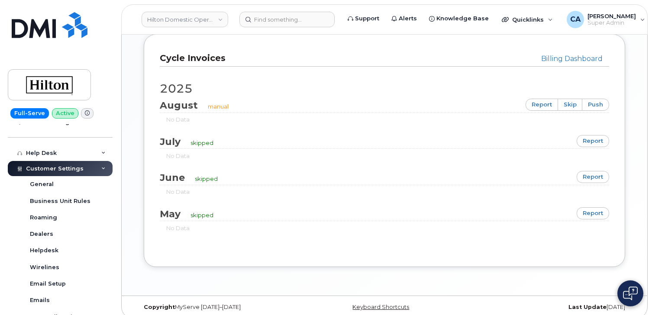
scroll to position [152, 0]
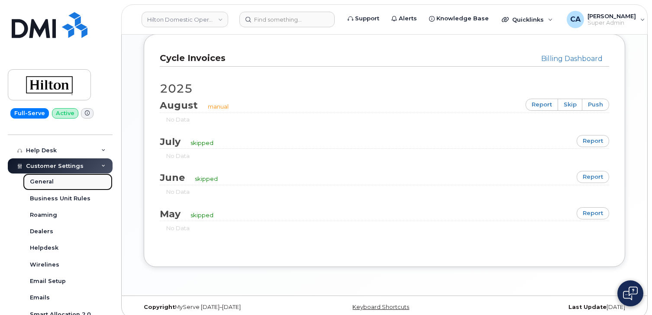
click at [40, 184] on div "General" at bounding box center [42, 182] width 24 height 8
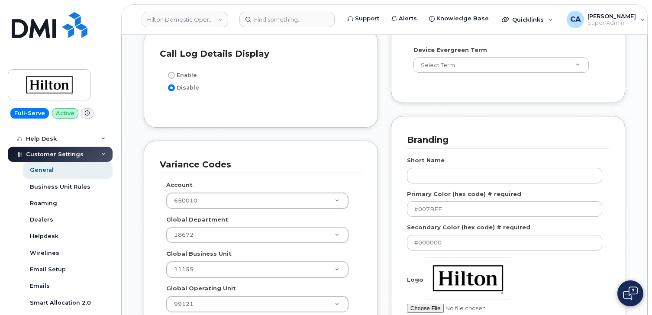
scroll to position [1183, 0]
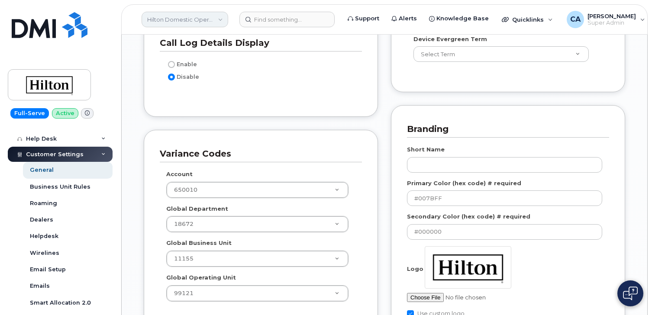
click at [167, 21] on link "Hilton Domestic Operating Company Inc" at bounding box center [185, 20] width 87 height 16
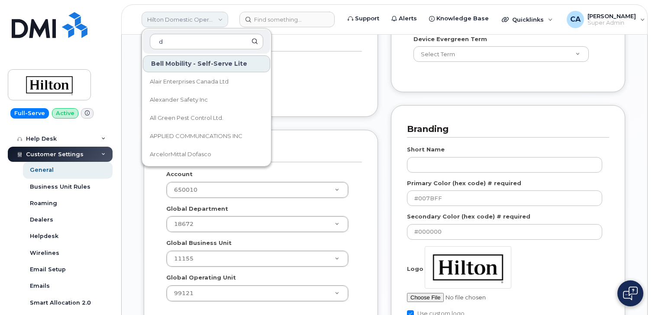
type input "de"
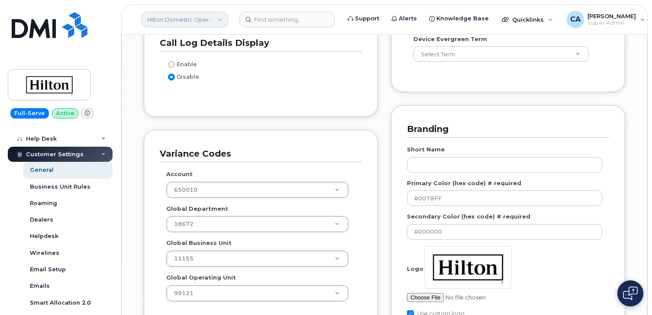
click at [175, 20] on link "Hilton Domestic Operating Company Inc" at bounding box center [185, 20] width 87 height 16
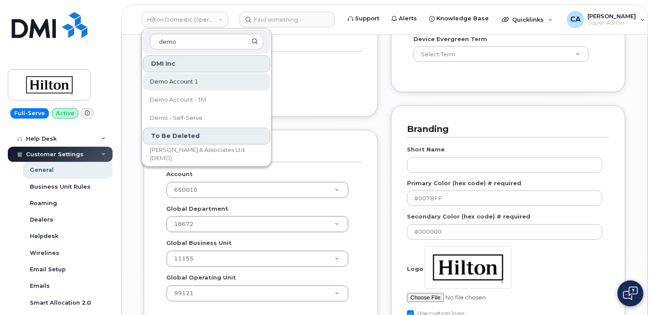
type input "demo"
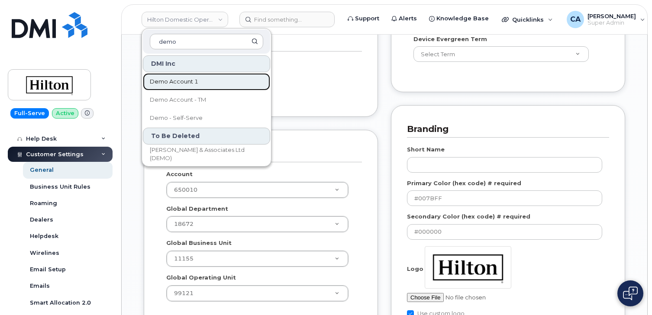
click at [173, 82] on span "Demo Account 1" at bounding box center [174, 82] width 49 height 9
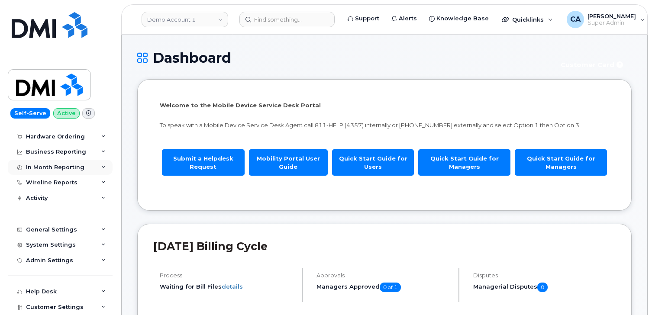
scroll to position [42, 0]
click at [46, 233] on div "General Settings" at bounding box center [60, 229] width 105 height 16
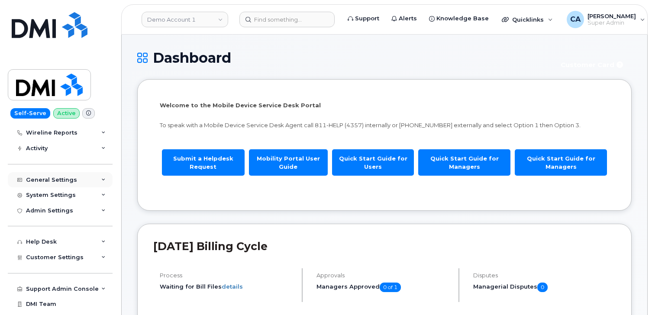
scroll to position [97, 0]
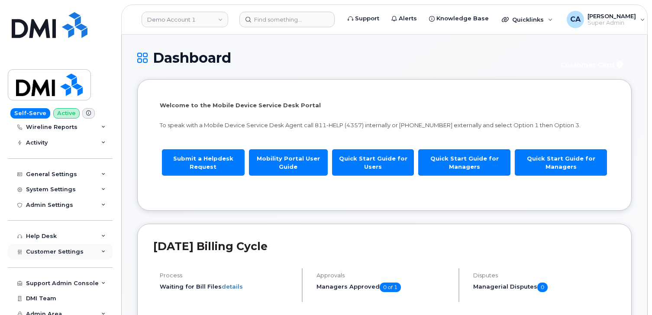
click at [51, 250] on span "Customer Settings" at bounding box center [55, 252] width 58 height 6
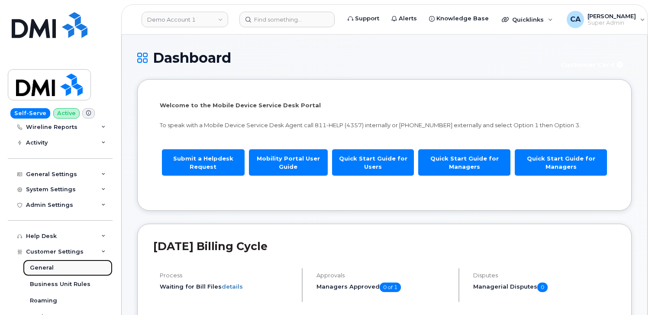
click at [48, 271] on div "General" at bounding box center [42, 268] width 24 height 8
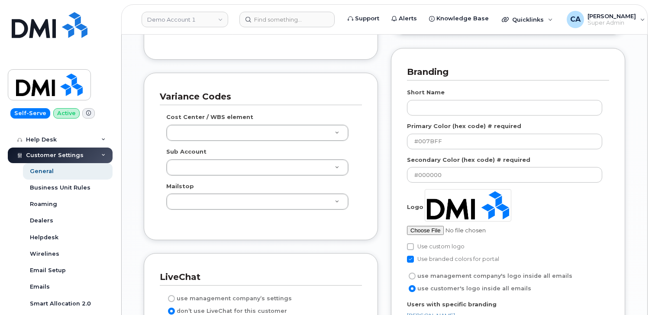
scroll to position [190, 0]
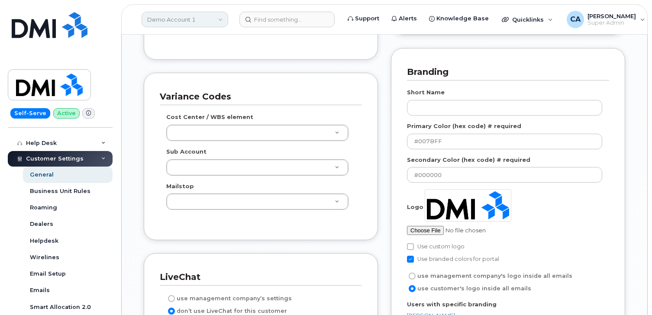
click at [173, 24] on link "Demo Account 1" at bounding box center [185, 20] width 87 height 16
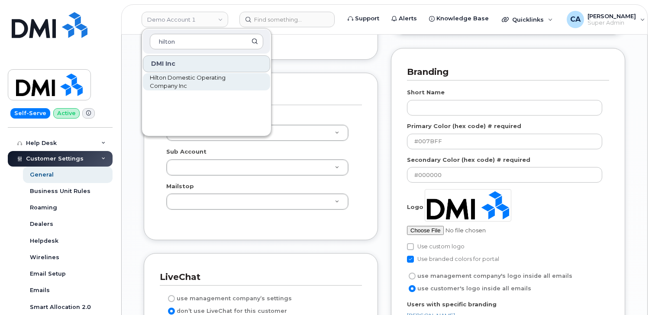
type input "hilton"
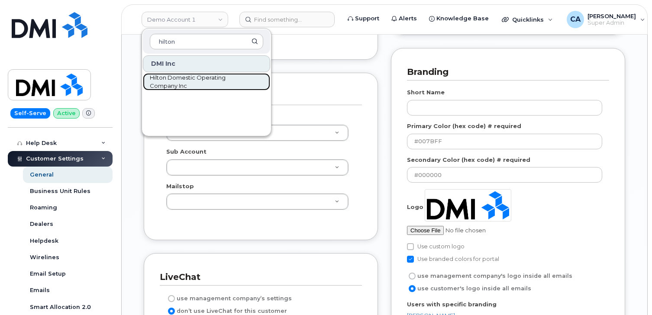
click at [172, 80] on span "Hilton Domestic Operating Company Inc" at bounding box center [200, 82] width 100 height 17
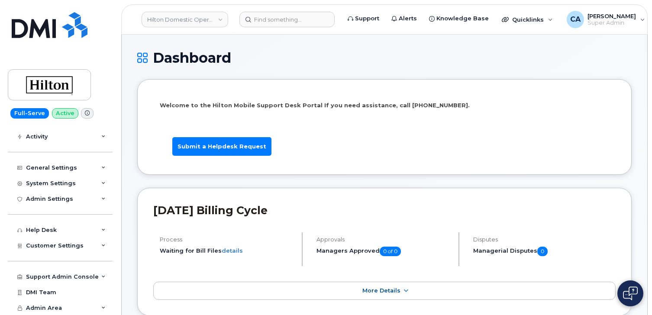
scroll to position [13, 0]
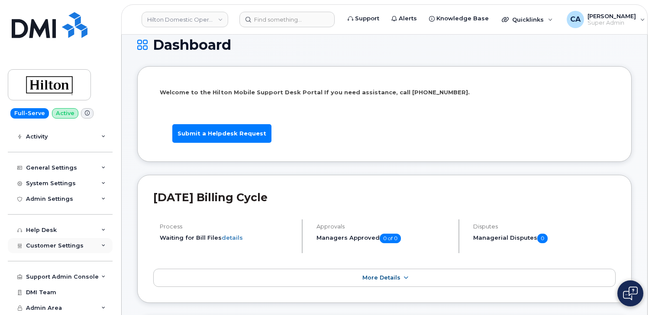
click at [64, 250] on div "Customer Settings" at bounding box center [60, 246] width 105 height 16
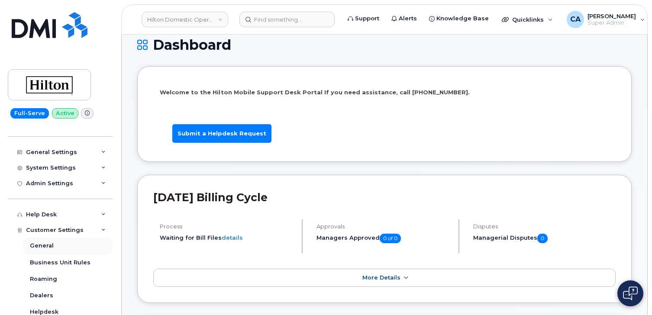
scroll to position [87, 0]
click at [57, 249] on link "General" at bounding box center [68, 247] width 90 height 16
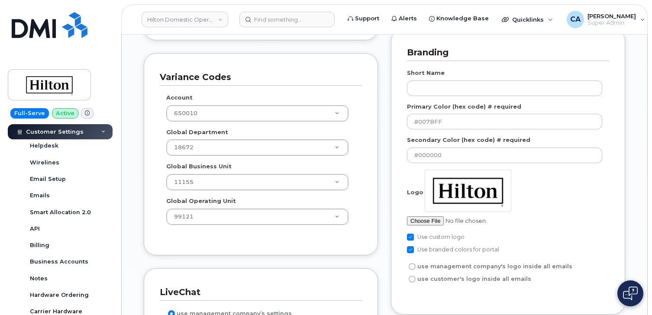
scroll to position [262, 0]
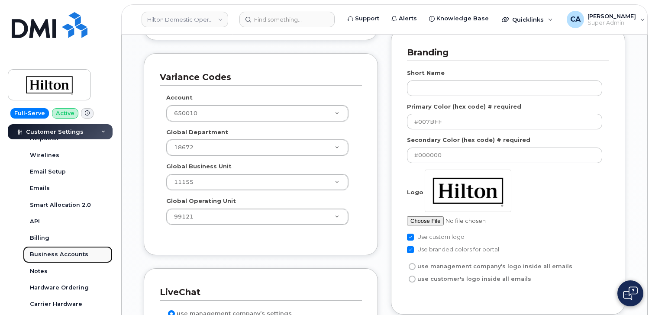
click at [44, 253] on div "Business Accounts" at bounding box center [59, 255] width 58 height 8
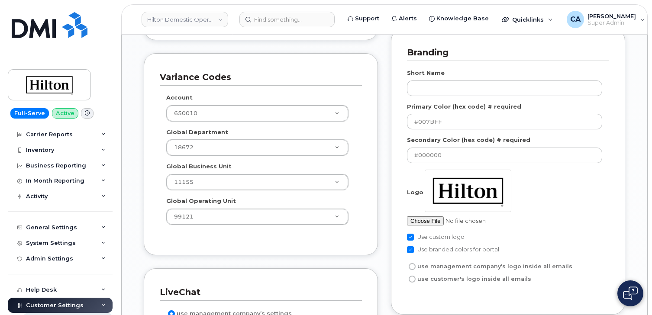
scroll to position [1234, 0]
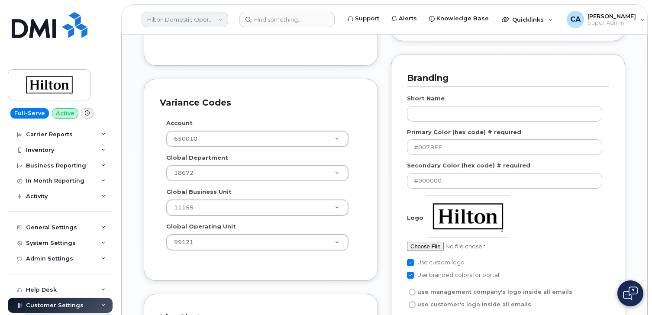
click at [159, 26] on link "Hilton Domestic Operating Company Inc" at bounding box center [185, 20] width 87 height 16
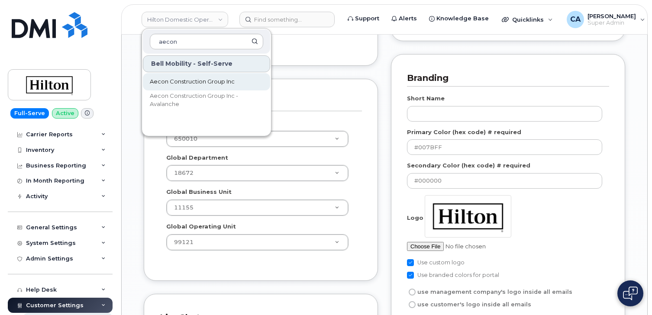
type input "aecon"
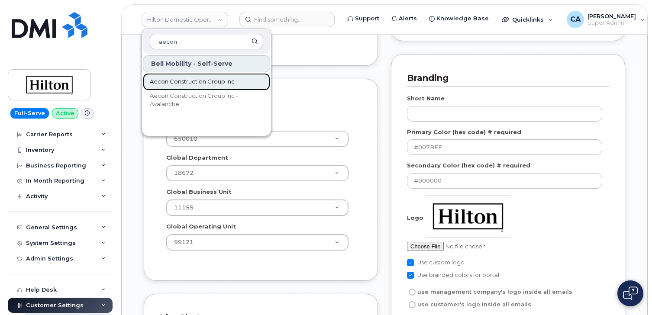
click at [160, 80] on span "Aecon Construction Group Inc" at bounding box center [192, 82] width 85 height 9
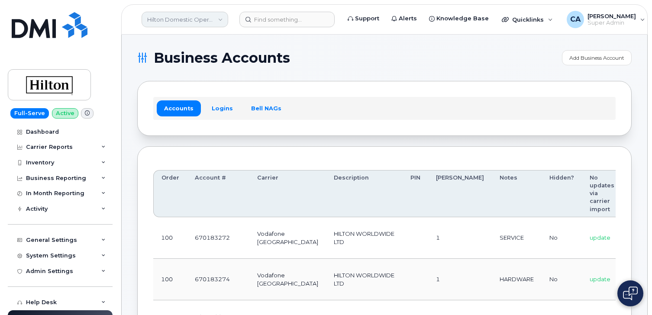
click at [188, 19] on link "Hilton Domestic Operating Company Inc" at bounding box center [185, 20] width 87 height 16
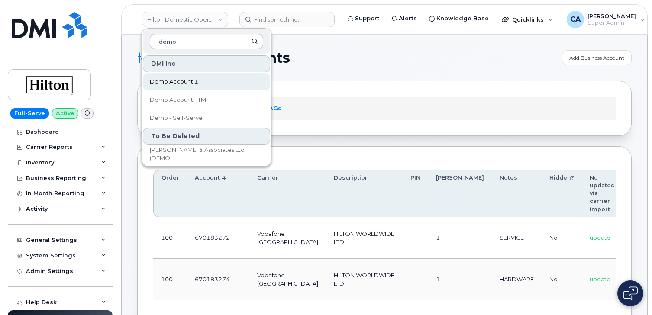
type input "demo"
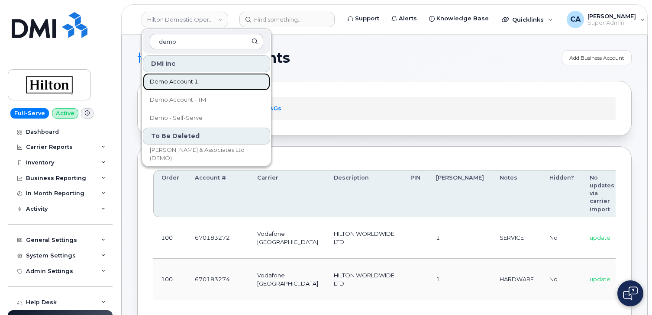
click at [192, 79] on span "Demo Account 1" at bounding box center [174, 82] width 49 height 9
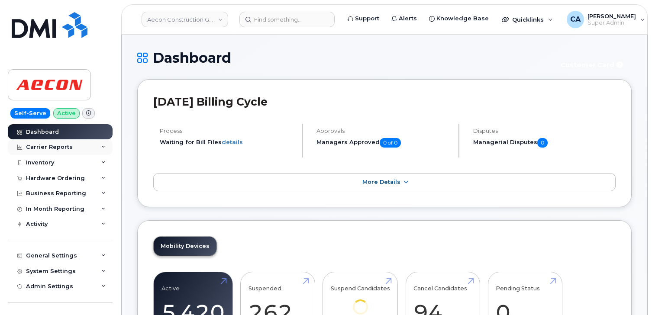
scroll to position [88, 0]
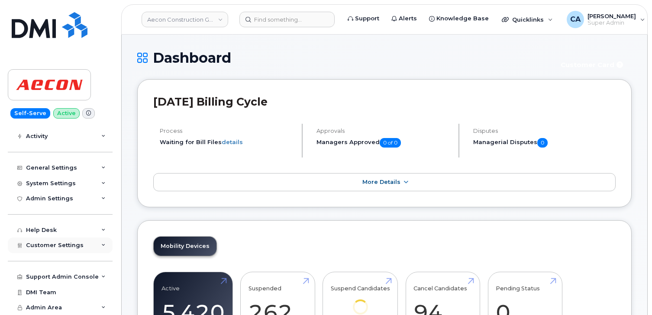
click at [50, 243] on span "Customer Settings" at bounding box center [55, 245] width 58 height 6
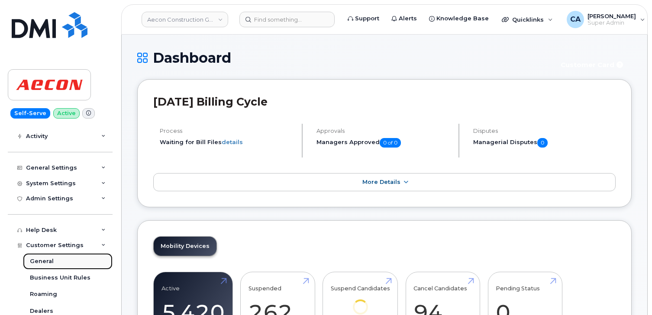
click at [46, 259] on div "General" at bounding box center [42, 262] width 24 height 8
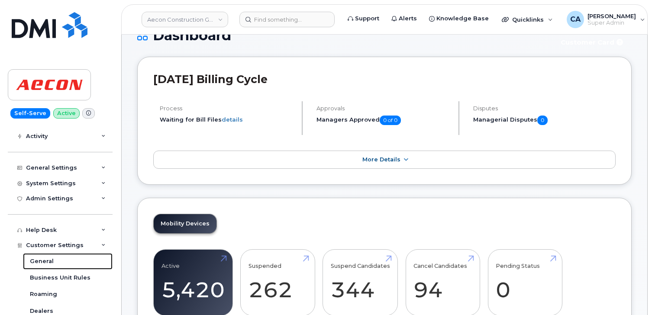
scroll to position [24, 0]
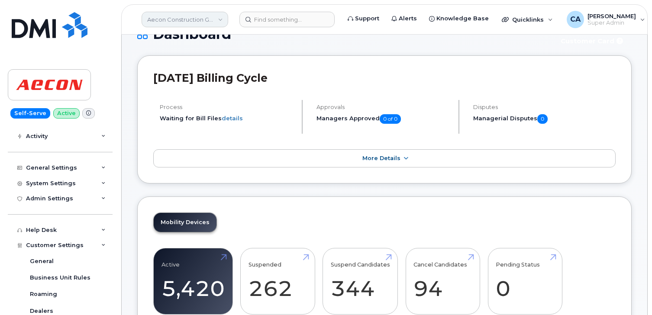
click at [159, 19] on link "Aecon Construction Group Inc" at bounding box center [185, 20] width 87 height 16
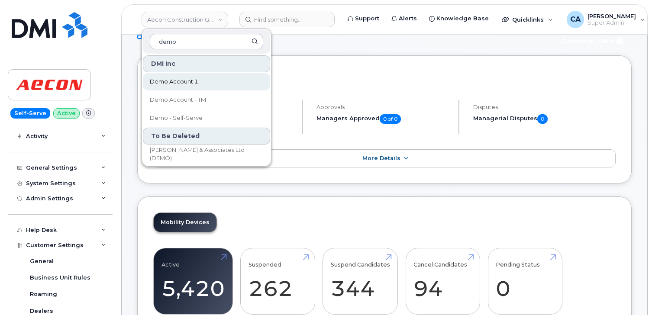
type input "demo"
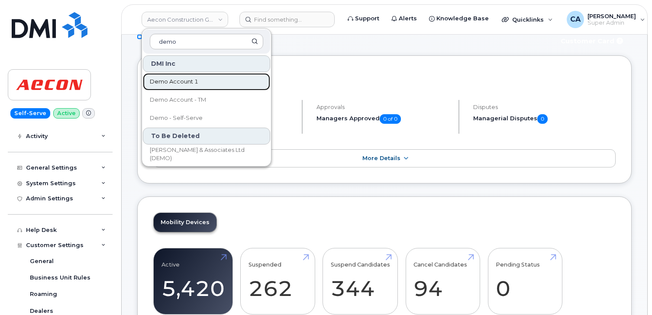
click at [175, 78] on span "Demo Account 1" at bounding box center [174, 82] width 49 height 9
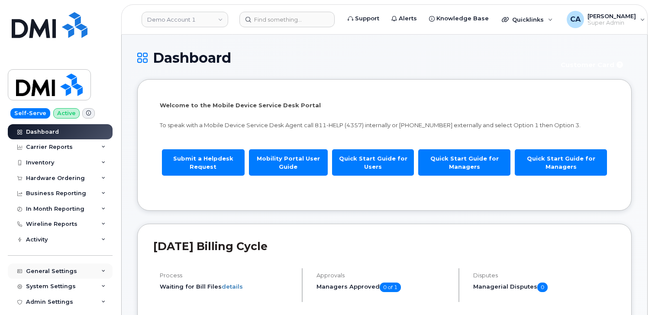
click at [51, 273] on div "General Settings" at bounding box center [51, 271] width 51 height 7
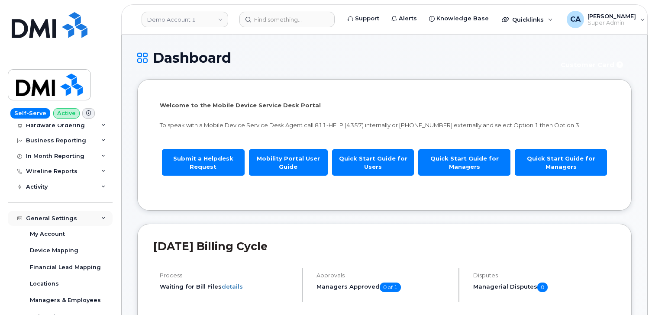
scroll to position [51, 0]
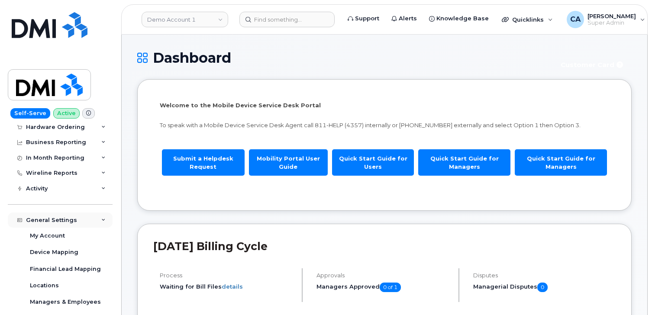
click at [59, 217] on div "General Settings" at bounding box center [51, 220] width 51 height 7
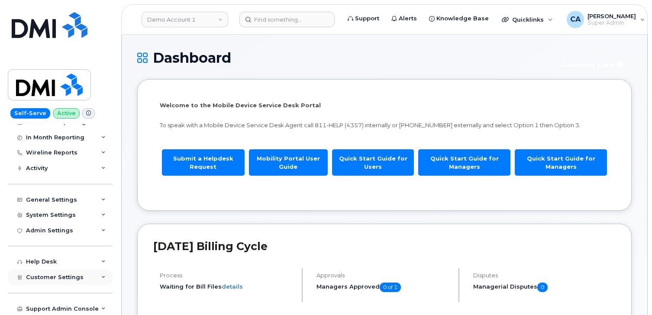
click at [49, 279] on span "Customer Settings" at bounding box center [55, 277] width 58 height 6
click at [48, 290] on div "General" at bounding box center [42, 294] width 24 height 8
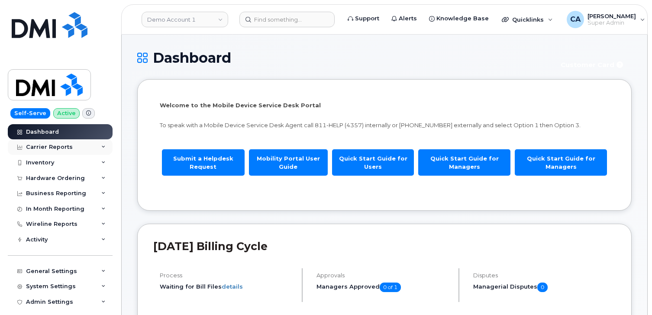
click at [46, 144] on div "Carrier Reports" at bounding box center [49, 147] width 47 height 7
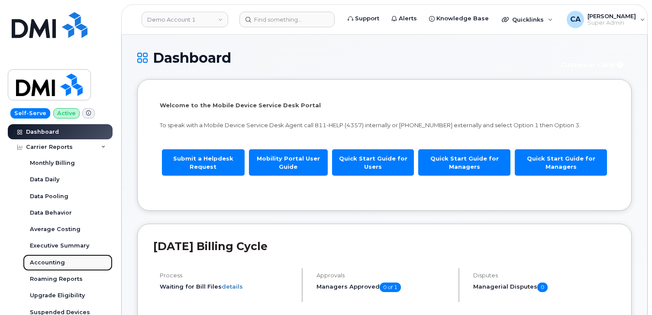
click at [38, 260] on div "Accounting" at bounding box center [47, 263] width 35 height 8
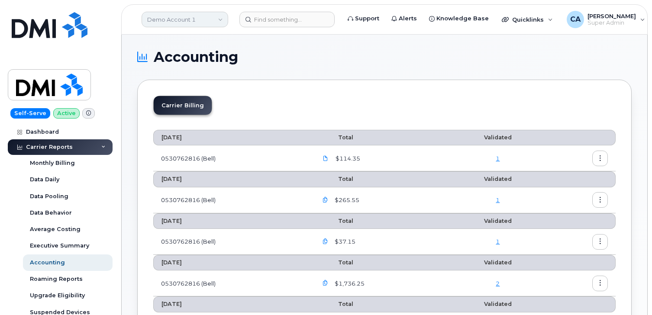
click at [173, 18] on link "Demo Account 1" at bounding box center [185, 20] width 87 height 16
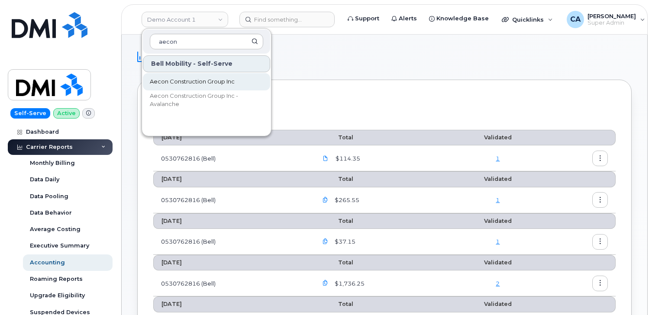
type input "aecon"
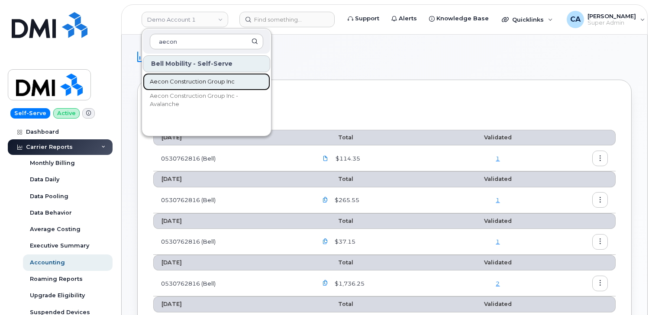
click at [169, 83] on span "Aecon Construction Group Inc" at bounding box center [192, 82] width 85 height 9
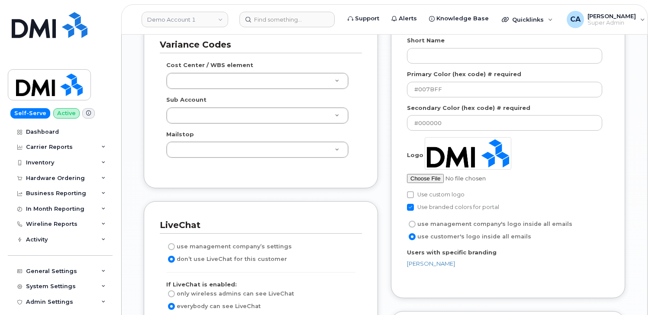
scroll to position [1264, 0]
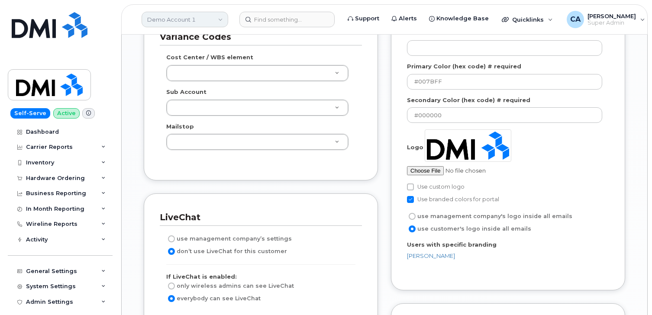
click at [164, 22] on link "Demo Account 1" at bounding box center [185, 20] width 87 height 16
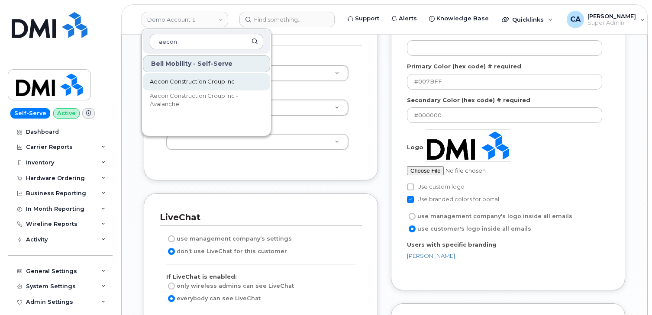
type input "aecon"
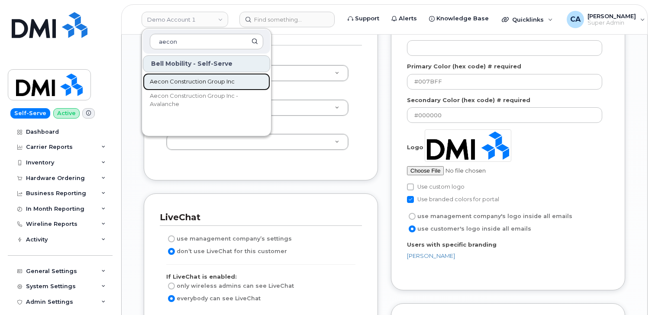
click at [165, 79] on span "Aecon Construction Group Inc" at bounding box center [192, 82] width 85 height 9
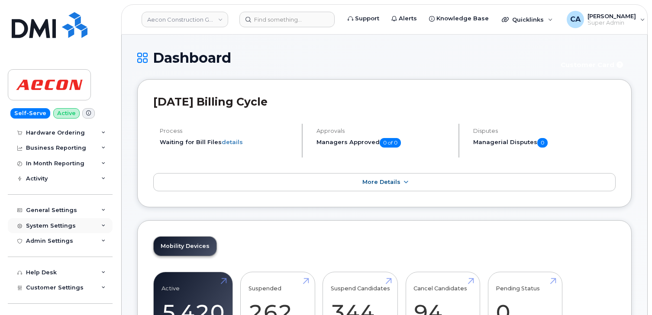
scroll to position [65, 0]
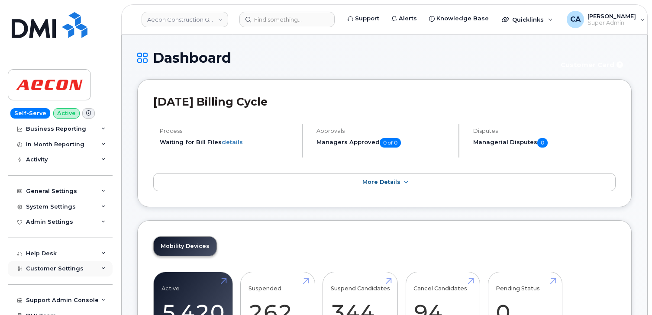
click at [39, 266] on span "Customer Settings" at bounding box center [55, 269] width 58 height 6
click at [39, 287] on div "General" at bounding box center [42, 285] width 24 height 8
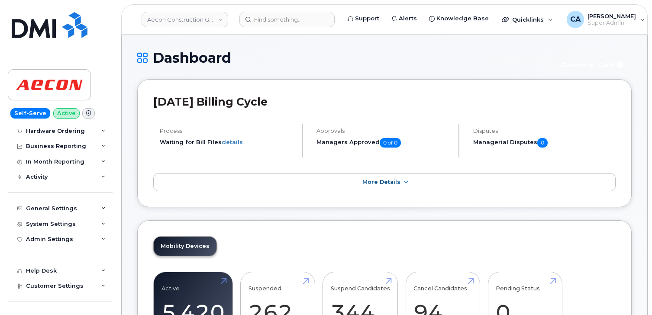
scroll to position [75, 0]
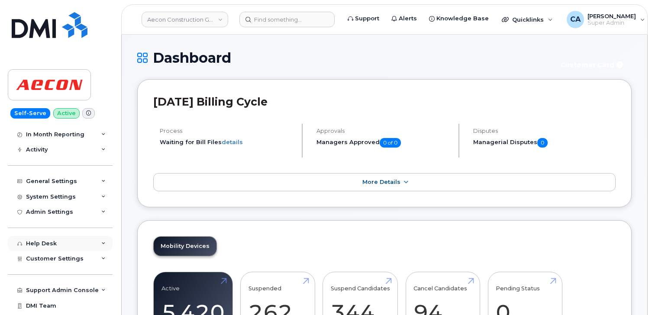
click at [50, 247] on div "Help Desk" at bounding box center [60, 244] width 105 height 16
click at [50, 250] on div "Help Desk" at bounding box center [60, 244] width 105 height 16
click at [50, 253] on div "Customer Settings" at bounding box center [60, 259] width 105 height 16
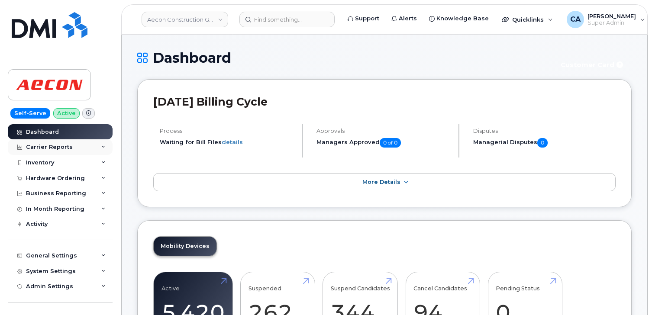
click at [53, 147] on div "Carrier Reports" at bounding box center [49, 147] width 47 height 7
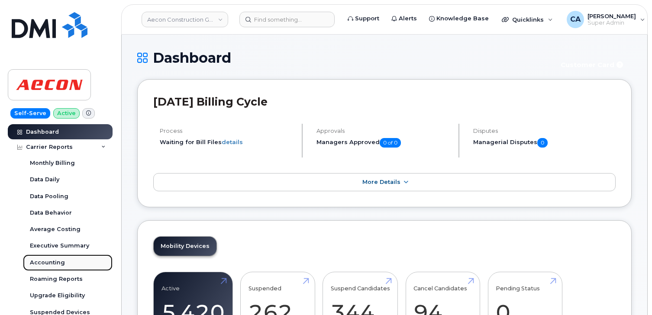
click at [47, 256] on link "Accounting" at bounding box center [68, 263] width 90 height 16
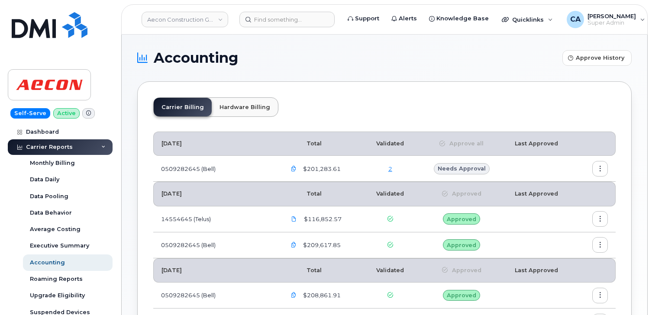
click at [600, 246] on icon "button" at bounding box center [601, 246] width 6 height 6
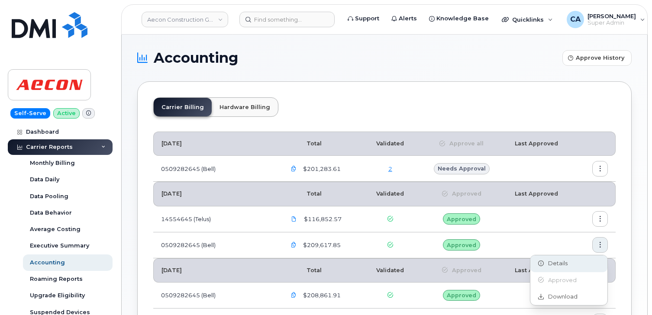
click at [568, 267] on div "Details" at bounding box center [569, 264] width 77 height 16
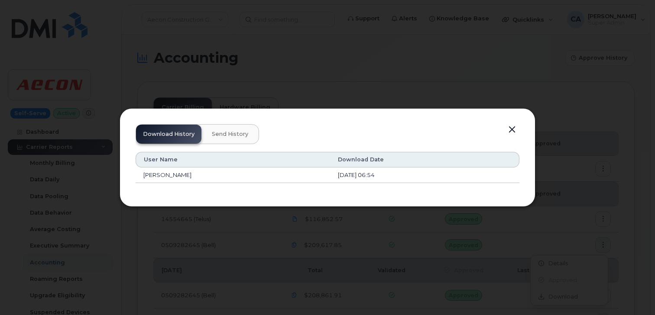
click at [226, 130] on button "Send History" at bounding box center [230, 134] width 50 height 19
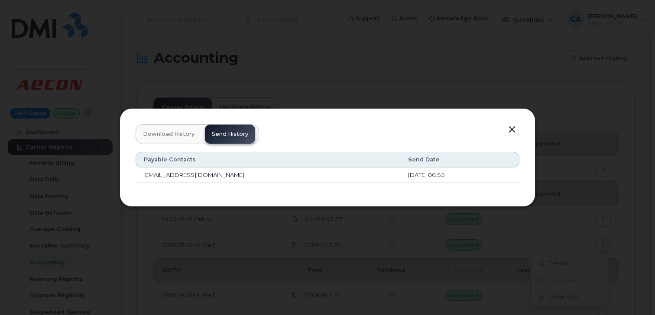
click at [169, 130] on button "Download History" at bounding box center [168, 134] width 65 height 19
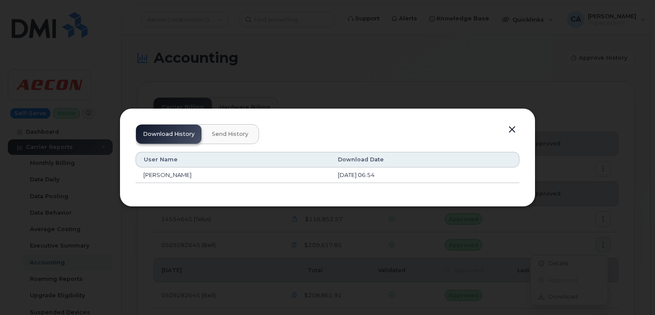
click at [292, 77] on div at bounding box center [327, 157] width 655 height 315
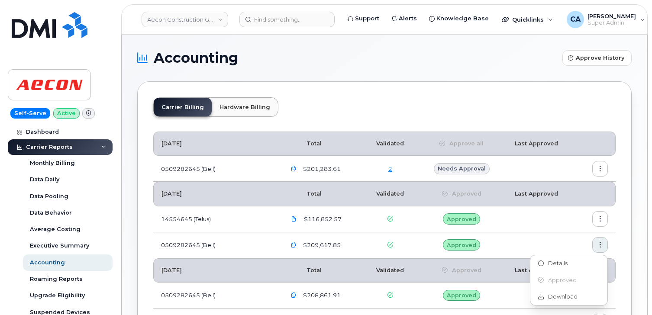
click at [368, 47] on div "Accounting Approve History Carrier Billing Hardware Billing August 2025 Total V…" at bounding box center [385, 233] width 526 height 396
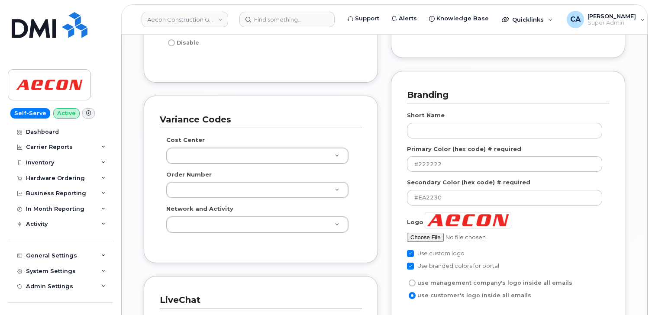
scroll to position [1160, 0]
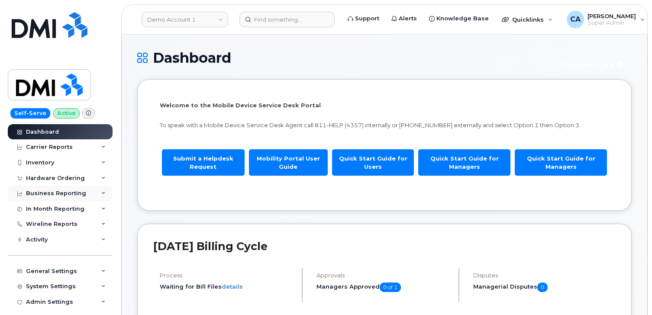
click at [55, 194] on div "Business Reporting" at bounding box center [56, 193] width 60 height 7
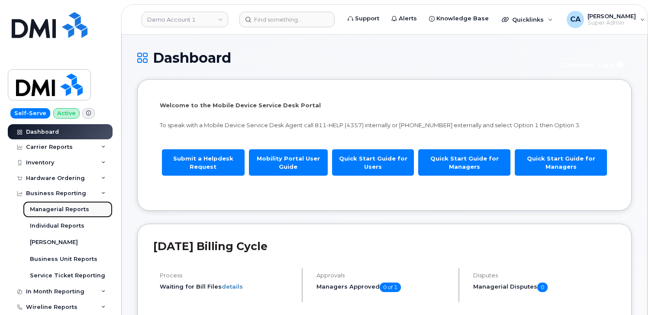
click at [55, 212] on div "Managerial Reports" at bounding box center [59, 210] width 59 height 8
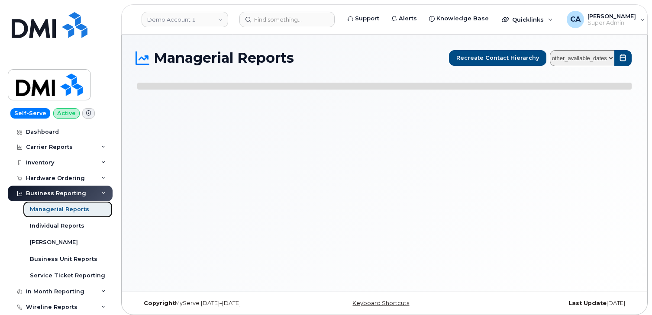
select select
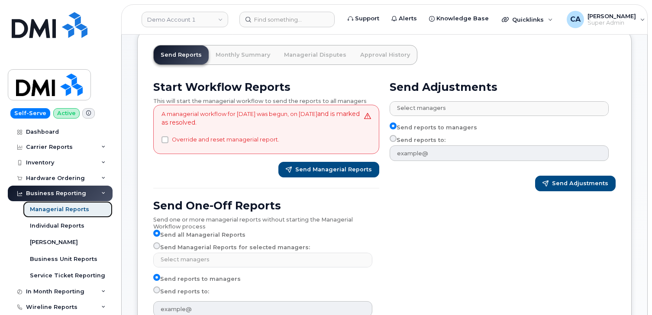
scroll to position [76, 0]
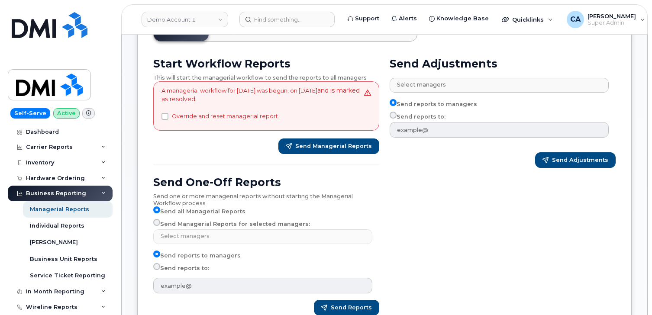
click at [180, 269] on label "Send reports to:" at bounding box center [181, 268] width 56 height 10
click at [160, 269] on input "Send reports to:" at bounding box center [156, 266] width 7 height 7
radio input "true"
click at [155, 266] on input "Send reports to:" at bounding box center [156, 266] width 7 height 7
click at [178, 266] on label "Send reports to:" at bounding box center [181, 268] width 56 height 10
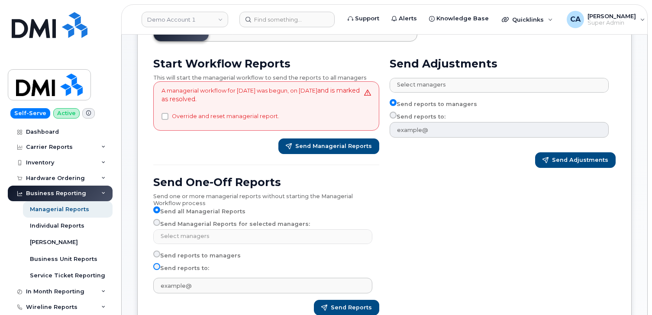
click at [160, 266] on input "Send reports to:" at bounding box center [156, 266] width 7 height 7
click at [178, 266] on label "Send reports to:" at bounding box center [181, 268] width 56 height 10
click at [160, 266] on input "Send reports to:" at bounding box center [156, 266] width 7 height 7
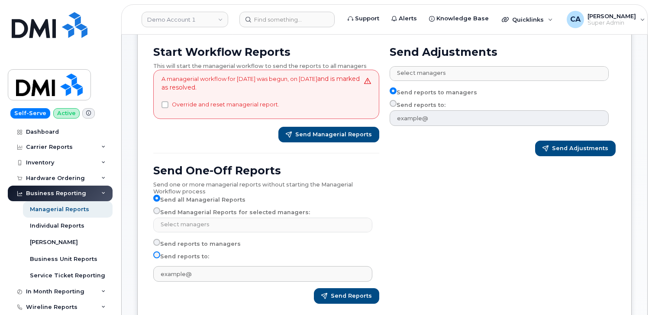
scroll to position [94, 0]
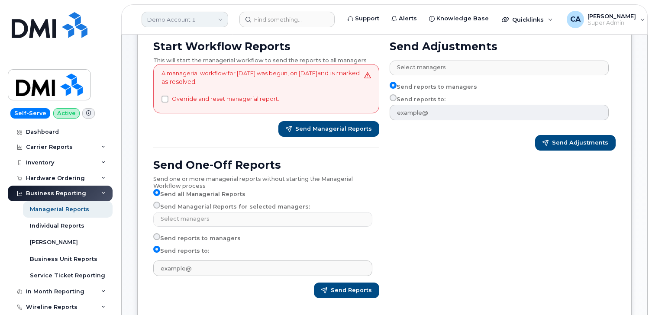
click at [183, 20] on link "Demo Account 1" at bounding box center [185, 20] width 87 height 16
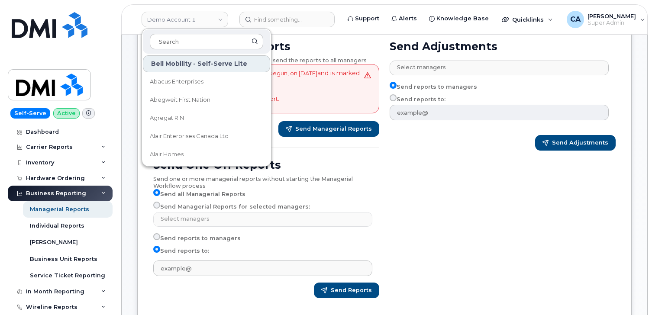
click at [493, 195] on div "Send Adjustments Select managers No matches found Sean Harris Unknown Manager S…" at bounding box center [503, 173] width 237 height 276
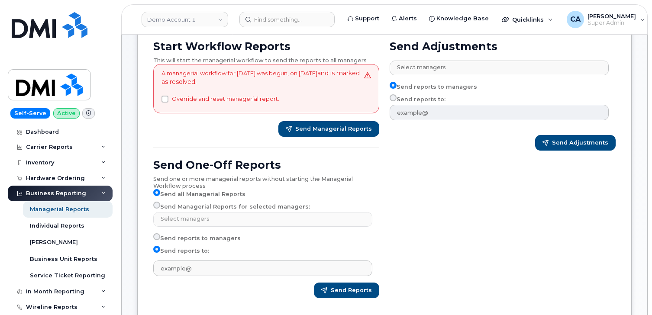
click at [180, 250] on label "Send reports to:" at bounding box center [181, 251] width 56 height 10
click at [160, 250] on input "Send reports to:" at bounding box center [156, 249] width 7 height 7
click at [180, 250] on label "Send reports to:" at bounding box center [181, 251] width 56 height 10
click at [160, 250] on input "Send reports to:" at bounding box center [156, 249] width 7 height 7
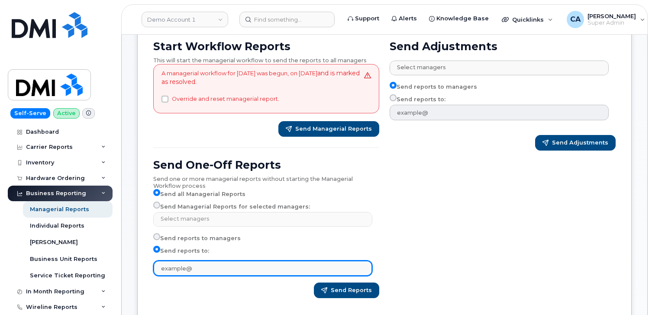
click at [194, 276] on input "text" at bounding box center [262, 269] width 219 height 16
type input "causdenmoore@dminc.com"
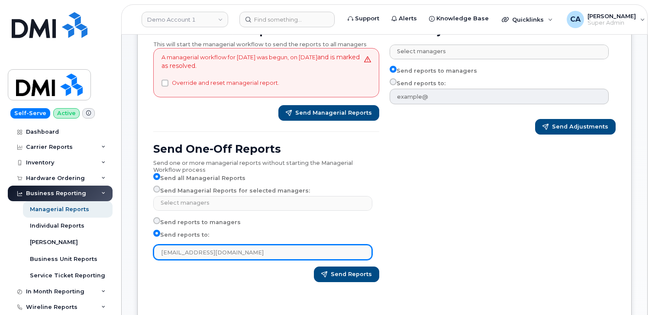
scroll to position [115, 0]
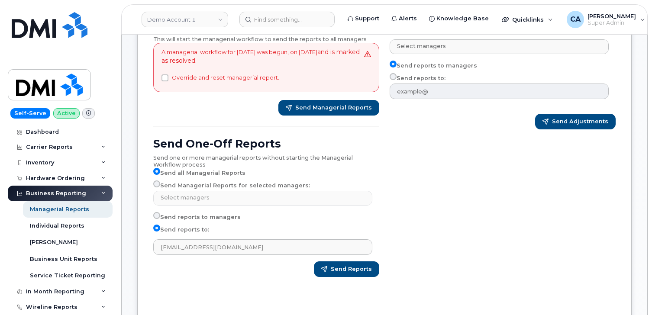
click at [190, 184] on label "Send Managerial Reports for selected managers:" at bounding box center [231, 186] width 157 height 10
click at [160, 184] on input "Send Managerial Reports for selected managers:" at bounding box center [156, 184] width 7 height 7
radio input "true"
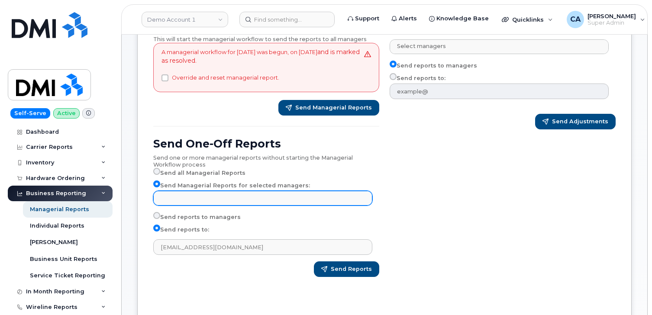
click at [190, 194] on input "text" at bounding box center [264, 198] width 211 height 12
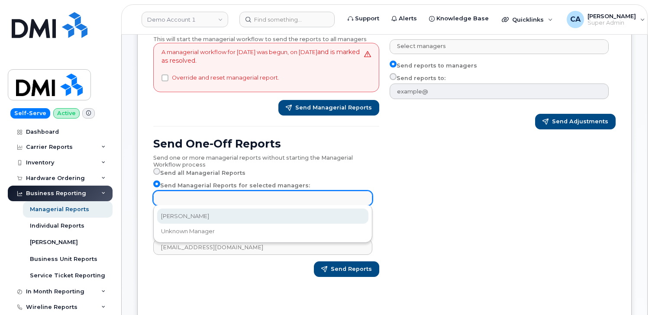
select select "31beccbd-7a52-48cd-8e60-d6a00d4aff6f"
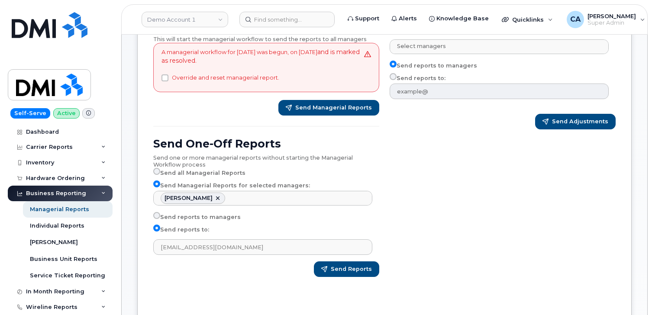
click at [461, 199] on div "Send Adjustments Select managers No matches found Sean Harris Unknown Manager S…" at bounding box center [503, 151] width 237 height 276
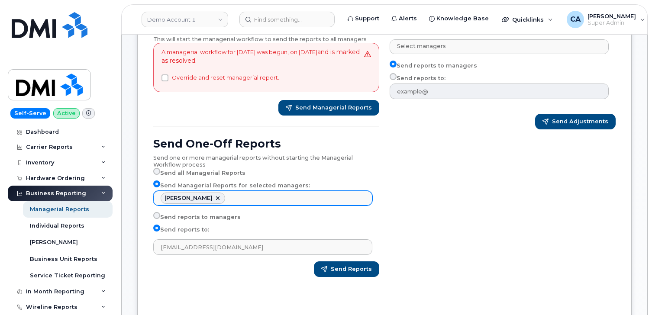
click at [214, 198] on link at bounding box center [217, 198] width 7 height 7
select select
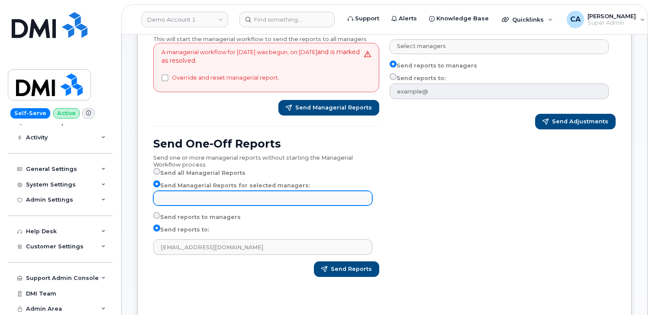
scroll to position [186, 0]
type input "Select managers"
click at [62, 276] on div "Support Admin Console" at bounding box center [62, 277] width 73 height 7
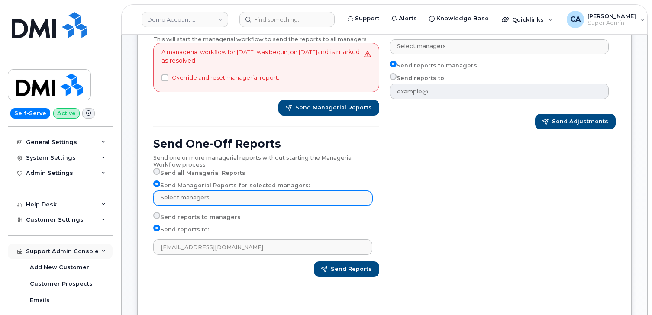
scroll to position [212, 0]
click at [55, 302] on link "Emails" at bounding box center [68, 300] width 90 height 16
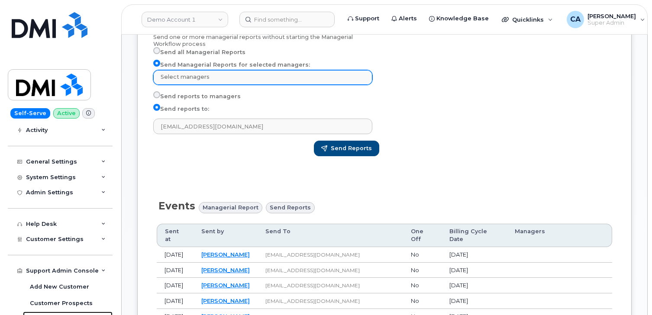
scroll to position [190, 0]
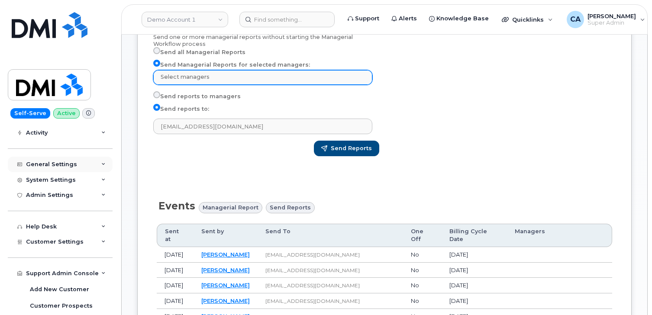
click at [43, 160] on div "General Settings" at bounding box center [60, 165] width 105 height 16
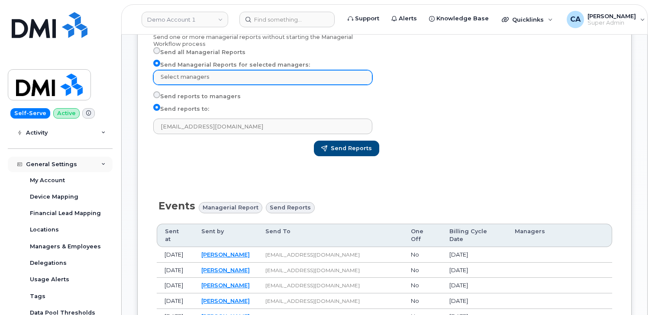
click at [42, 160] on div "General Settings" at bounding box center [60, 165] width 105 height 16
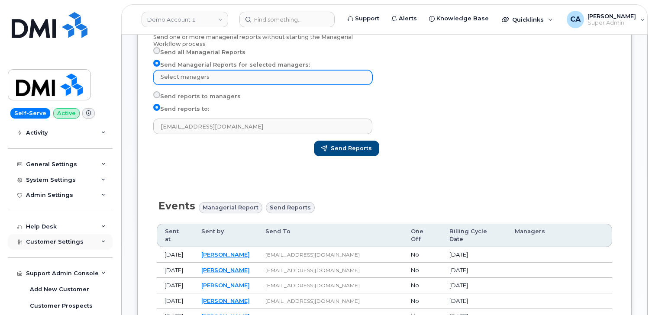
click at [55, 241] on span "Customer Settings" at bounding box center [55, 242] width 58 height 6
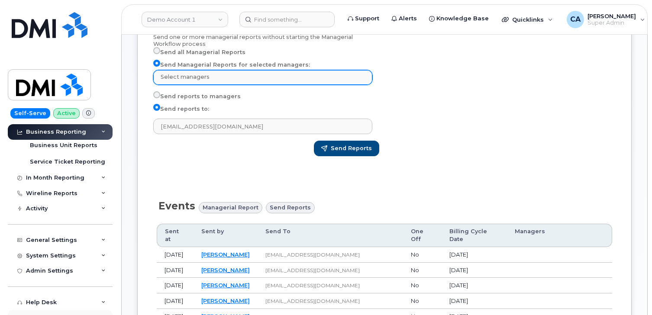
scroll to position [111, 0]
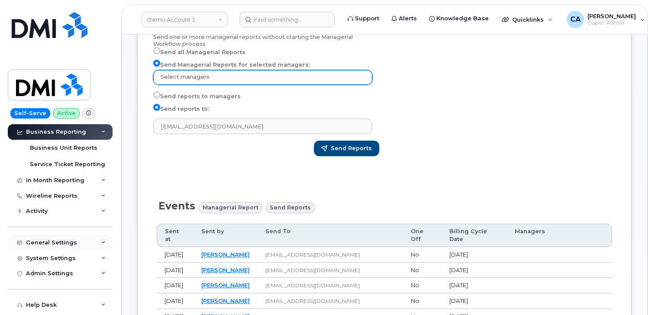
click at [49, 245] on div "General Settings" at bounding box center [51, 243] width 51 height 7
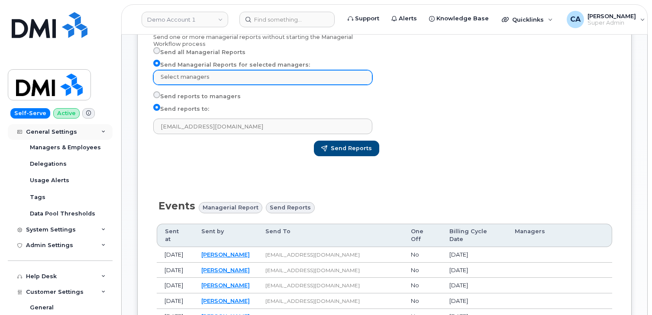
scroll to position [286, 0]
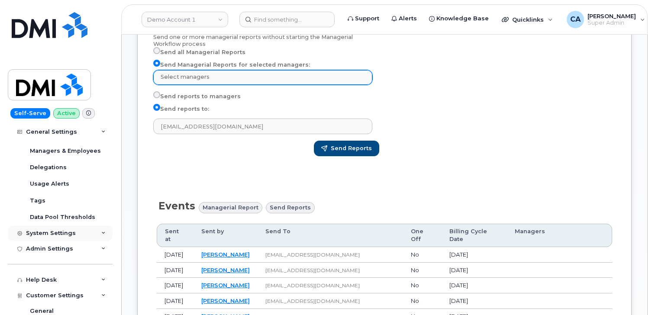
click at [48, 236] on div "System Settings" at bounding box center [51, 233] width 50 height 7
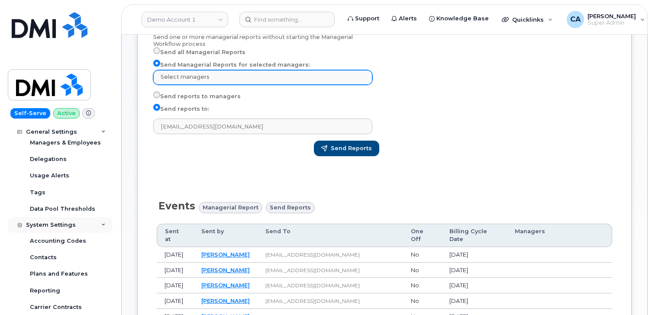
scroll to position [301, 0]
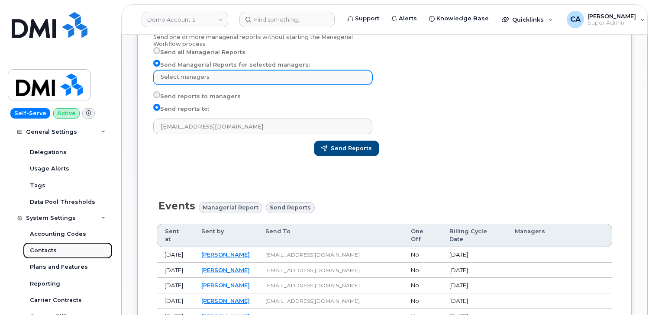
click at [44, 253] on div "Contacts" at bounding box center [43, 251] width 27 height 8
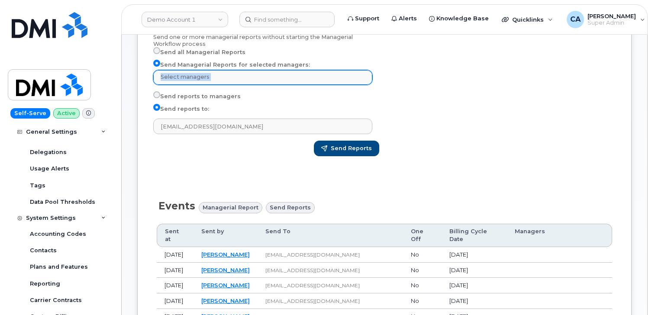
click at [194, 84] on form "Send One-Off Reports Send one or more managerial reports without starting the M…" at bounding box center [266, 86] width 226 height 140
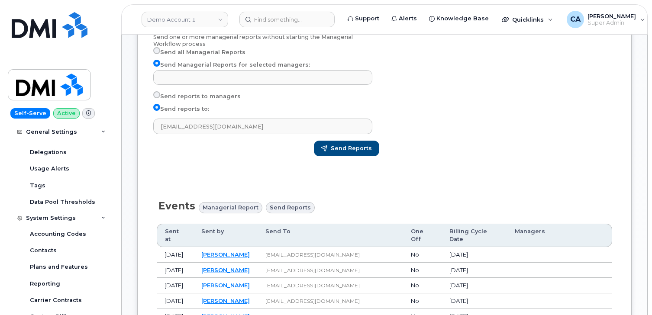
click at [196, 78] on input "text" at bounding box center [264, 77] width 211 height 12
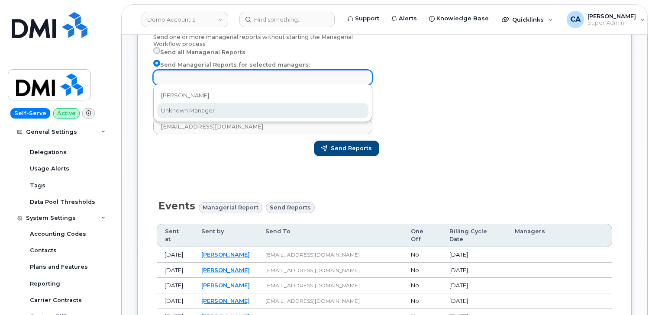
select select "6edb820c-c2ca-4214-a9c4-7d9debf65eaf"
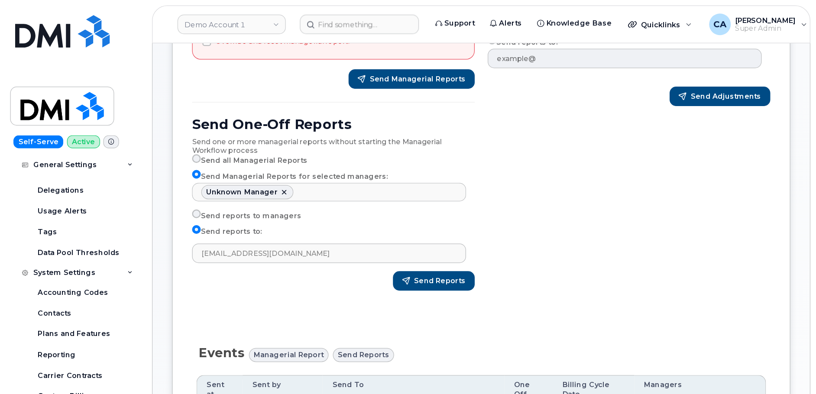
scroll to position [175, 0]
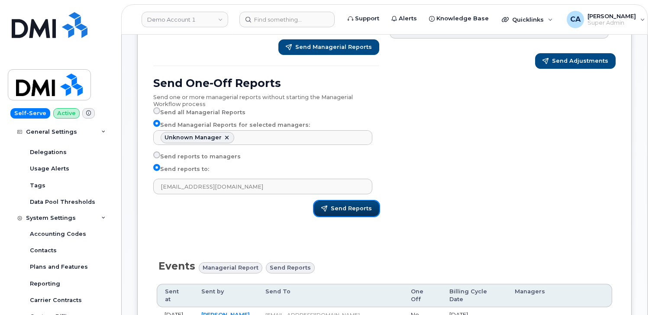
click at [346, 205] on span "Send Reports" at bounding box center [351, 209] width 41 height 8
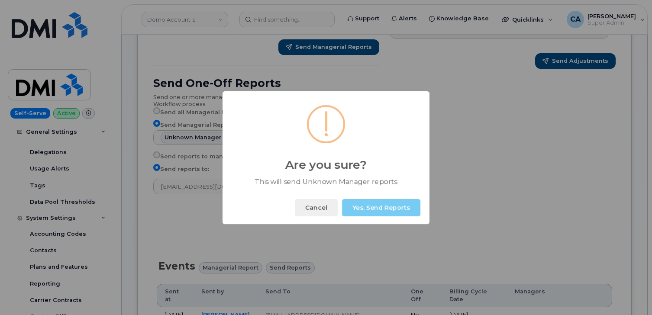
click at [394, 211] on button "Yes, Send Reports" at bounding box center [381, 207] width 78 height 17
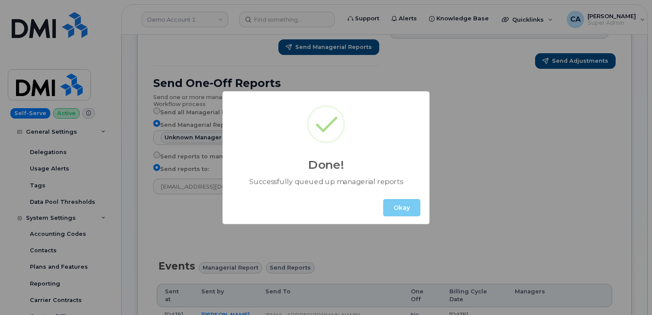
click at [402, 205] on button "Okay" at bounding box center [401, 207] width 37 height 17
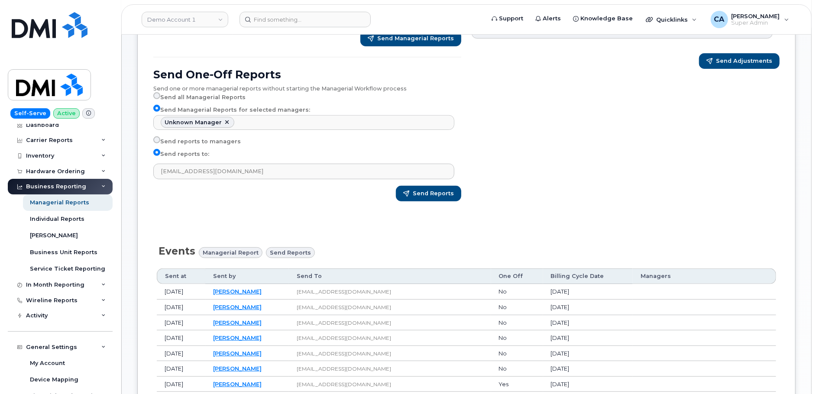
scroll to position [0, 0]
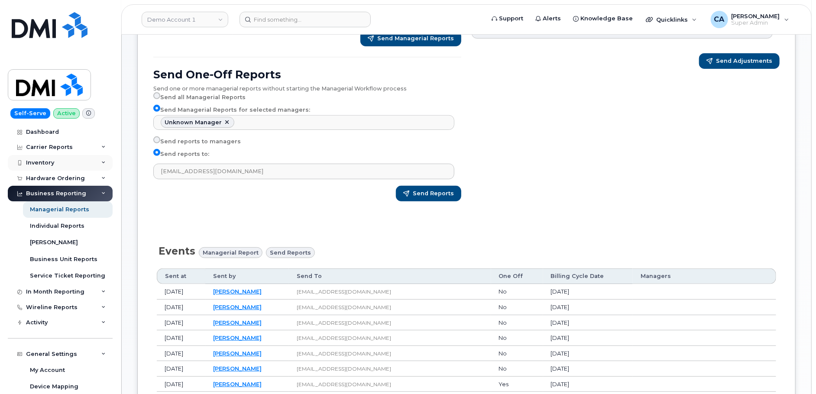
click at [50, 162] on div "Inventory" at bounding box center [40, 162] width 28 height 7
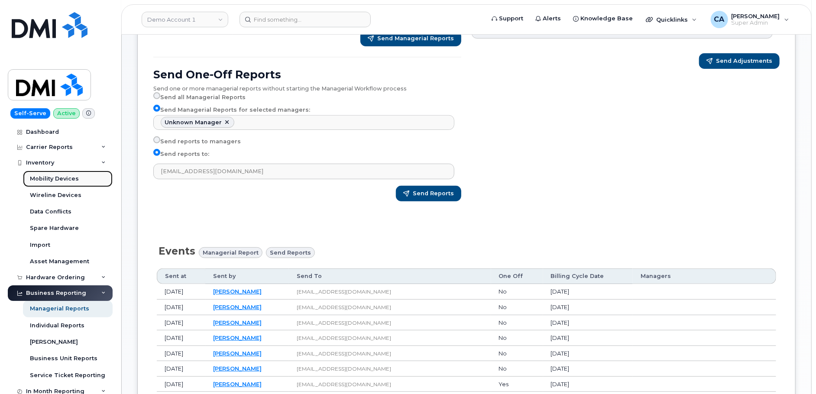
click at [50, 179] on div "Mobility Devices" at bounding box center [54, 179] width 49 height 8
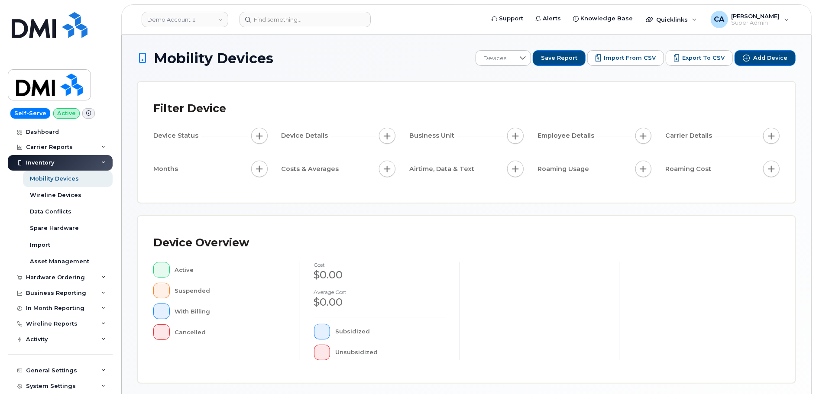
click at [652, 132] on div "Carrier Details" at bounding box center [722, 136] width 114 height 16
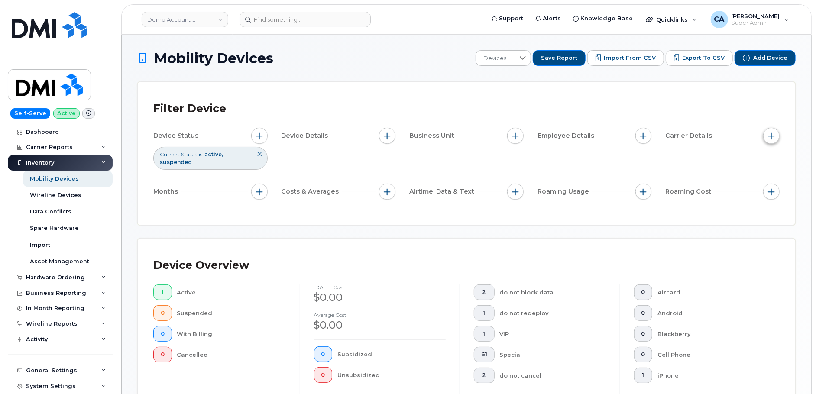
click at [652, 133] on span "button" at bounding box center [771, 136] width 7 height 7
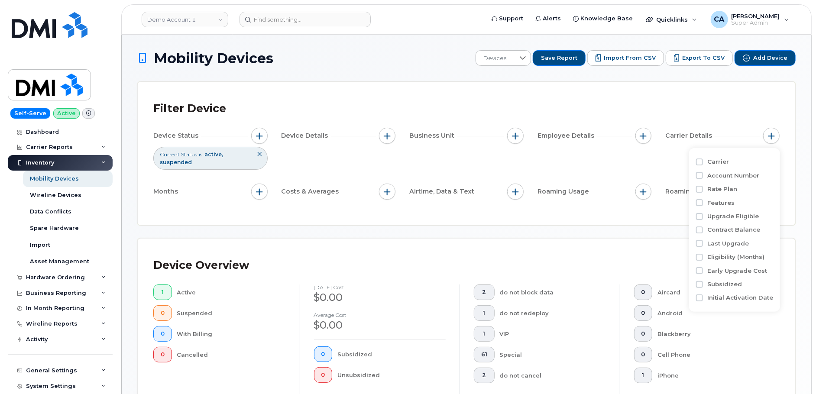
click at [652, 159] on label "Carrier" at bounding box center [718, 162] width 22 height 8
click at [652, 159] on input "Carrier" at bounding box center [699, 162] width 7 height 7
checkbox input "true"
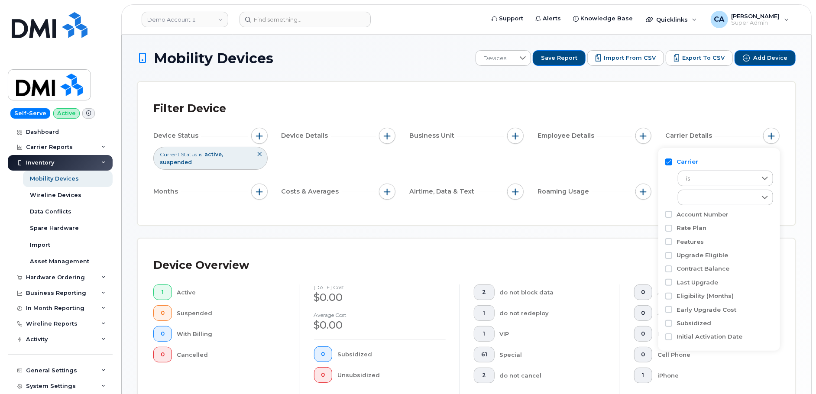
click at [652, 206] on div "Carrier is empty" at bounding box center [719, 181] width 108 height 52
click at [652, 204] on div "empty" at bounding box center [717, 197] width 78 height 15
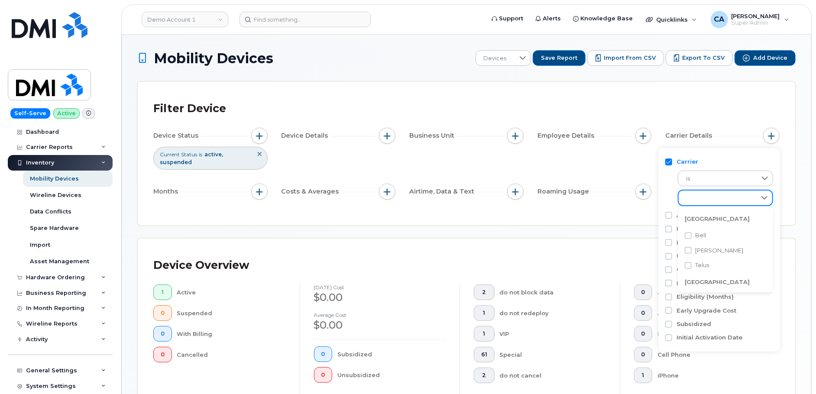
scroll to position [4, 33]
click at [652, 265] on span "Telus" at bounding box center [702, 265] width 14 height 8
checkbox input "true"
click at [609, 156] on div "Device Status Current Status is active suspended Device Details Business Unit E…" at bounding box center [466, 165] width 626 height 75
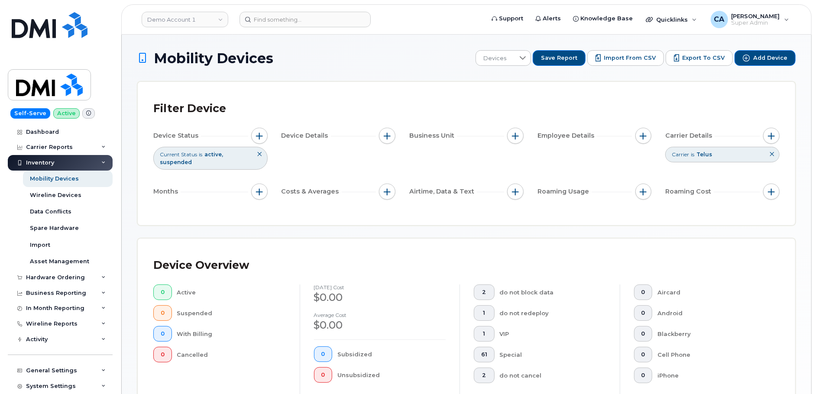
click at [652, 153] on icon at bounding box center [771, 154] width 5 height 5
click at [320, 163] on div "Device Status Current Status is active suspended Device Details Business Unit E…" at bounding box center [466, 165] width 626 height 75
click at [256, 192] on span "button" at bounding box center [259, 191] width 7 height 7
click at [260, 216] on input "Billing Cycle" at bounding box center [261, 217] width 7 height 7
checkbox input "true"
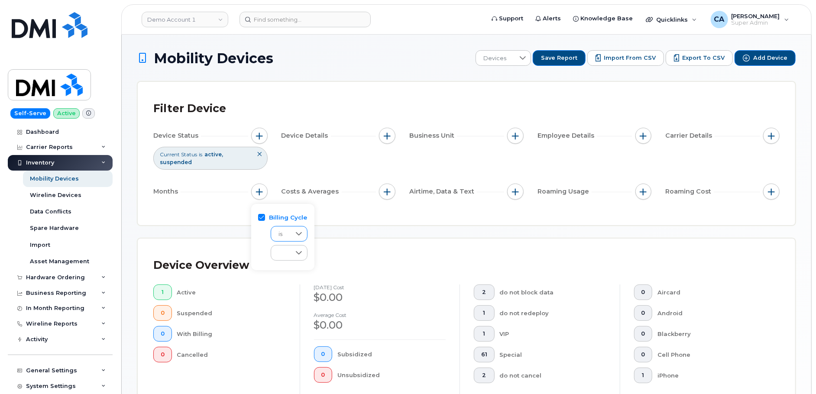
click at [296, 235] on icon at bounding box center [298, 233] width 7 height 7
click at [296, 234] on icon at bounding box center [298, 233] width 7 height 7
click at [297, 253] on icon at bounding box center [299, 253] width 7 height 7
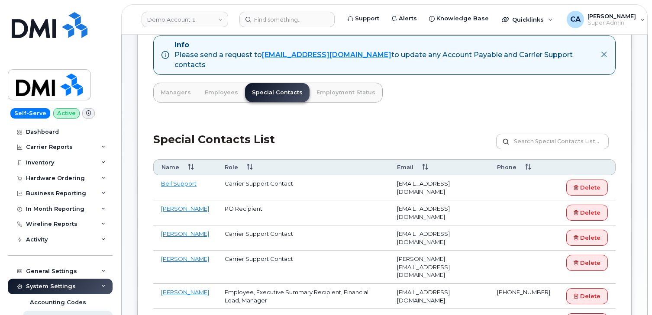
scroll to position [51, 0]
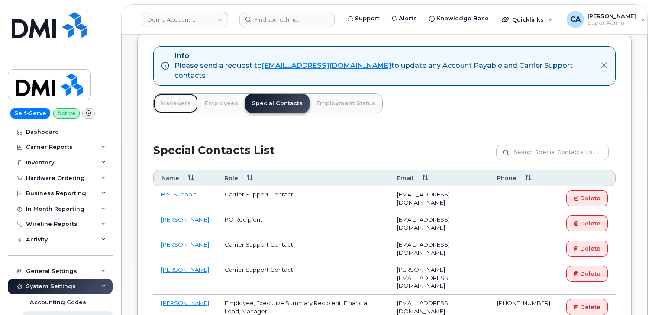
click at [177, 100] on link "Managers" at bounding box center [176, 103] width 44 height 19
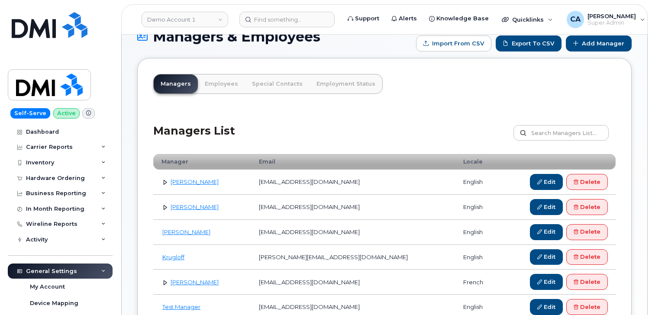
scroll to position [17, 0]
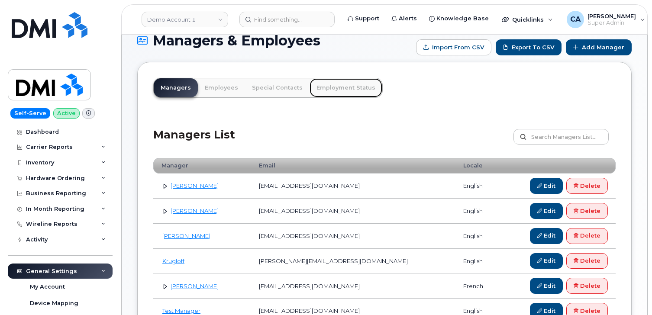
click at [338, 87] on link "Employment Status" at bounding box center [346, 87] width 73 height 19
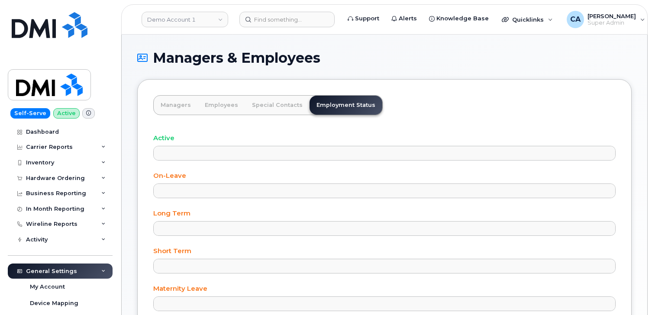
select select
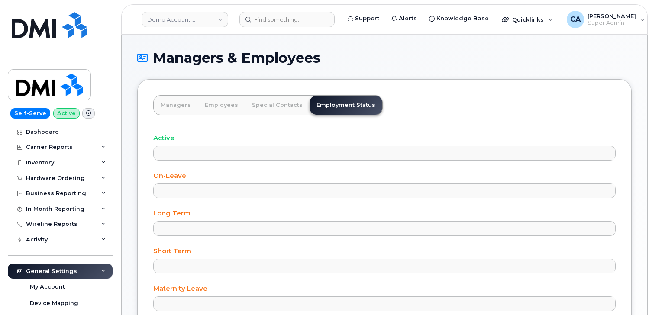
select select
click at [208, 106] on link "Employees" at bounding box center [221, 105] width 47 height 19
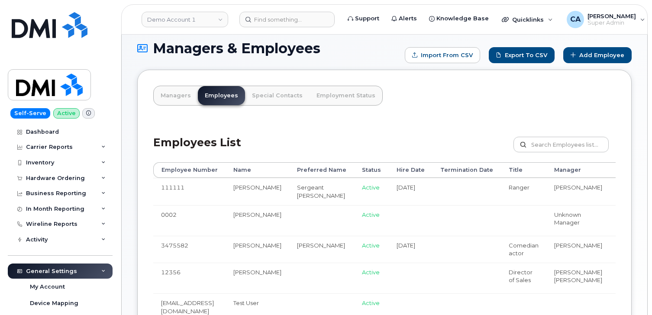
scroll to position [4, 0]
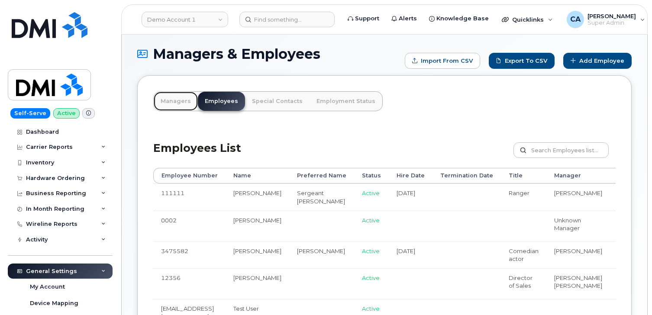
click at [180, 106] on link "Managers" at bounding box center [176, 101] width 44 height 19
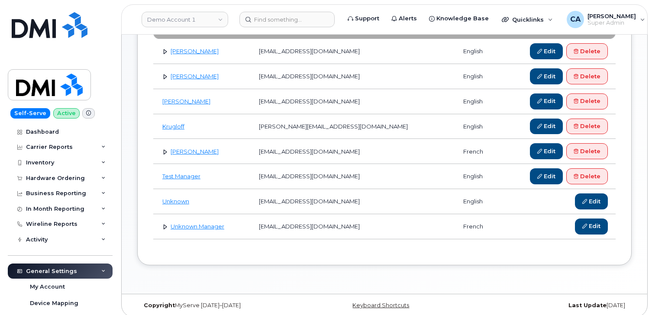
scroll to position [153, 0]
click at [164, 226] on link at bounding box center [165, 226] width 8 height 8
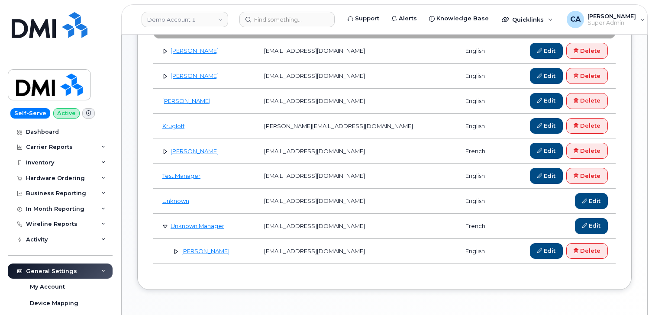
click at [164, 227] on link at bounding box center [165, 226] width 8 height 8
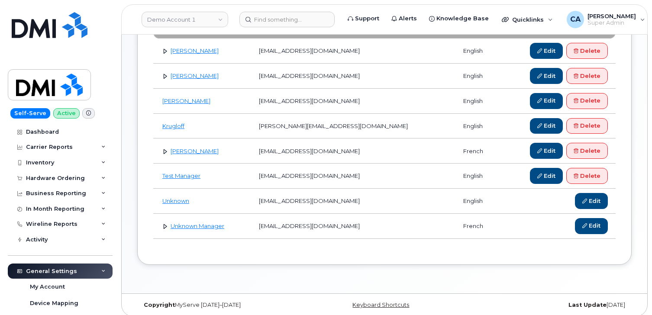
click at [162, 151] on link at bounding box center [165, 151] width 8 height 8
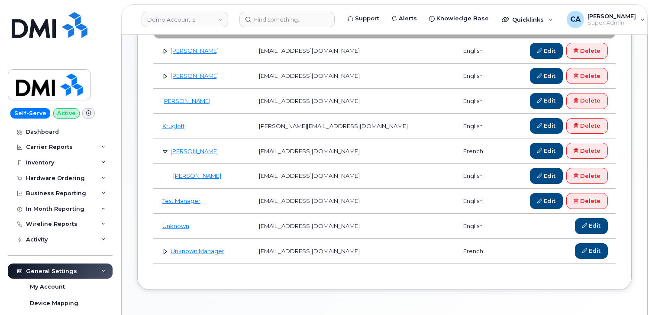
click at [162, 151] on link at bounding box center [165, 151] width 8 height 8
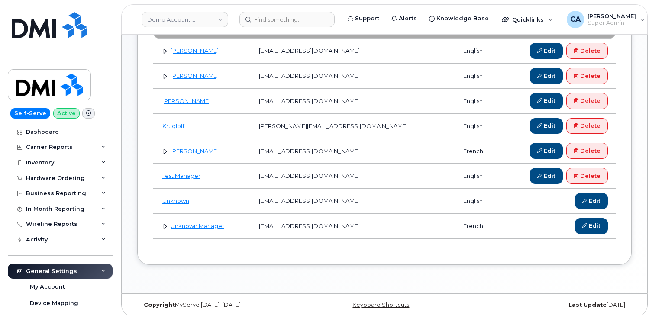
click at [163, 80] on td "James Eugene Carrey" at bounding box center [202, 76] width 98 height 25
click at [162, 230] on link at bounding box center [165, 226] width 8 height 8
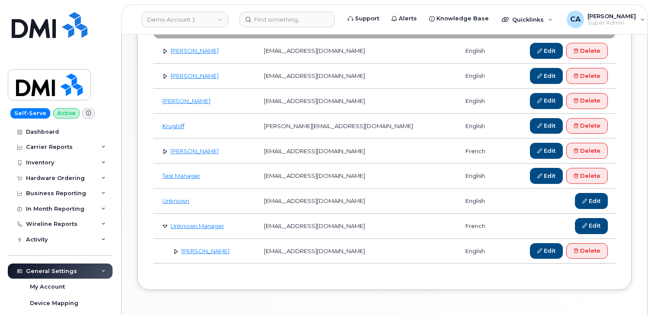
click at [175, 251] on link at bounding box center [176, 251] width 8 height 8
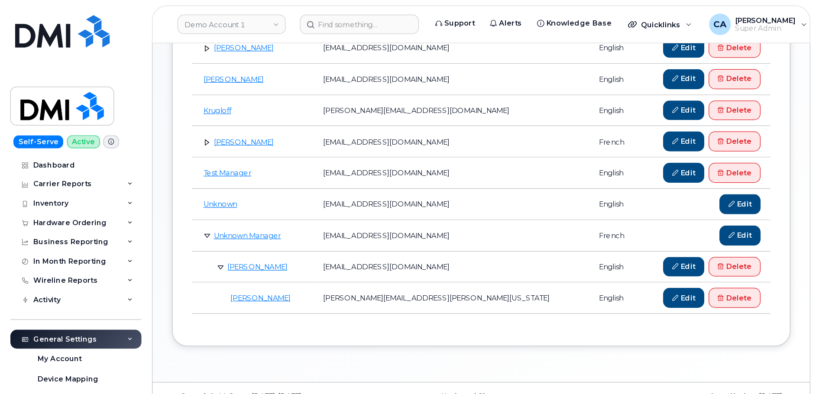
scroll to position [123, 0]
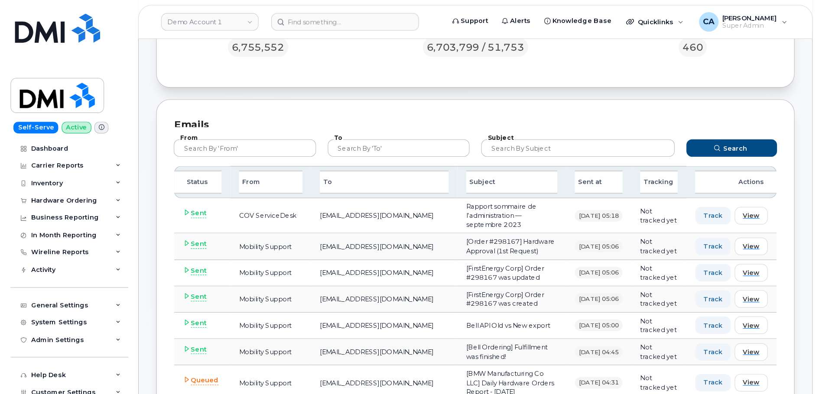
scroll to position [104, 0]
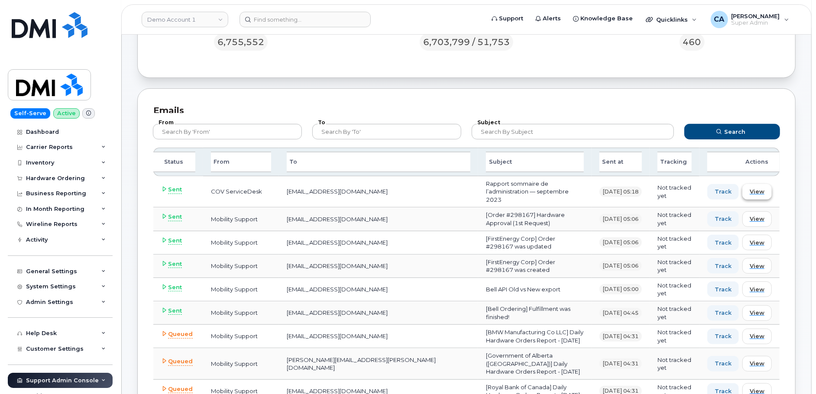
click at [652, 191] on span "View" at bounding box center [757, 192] width 15 height 8
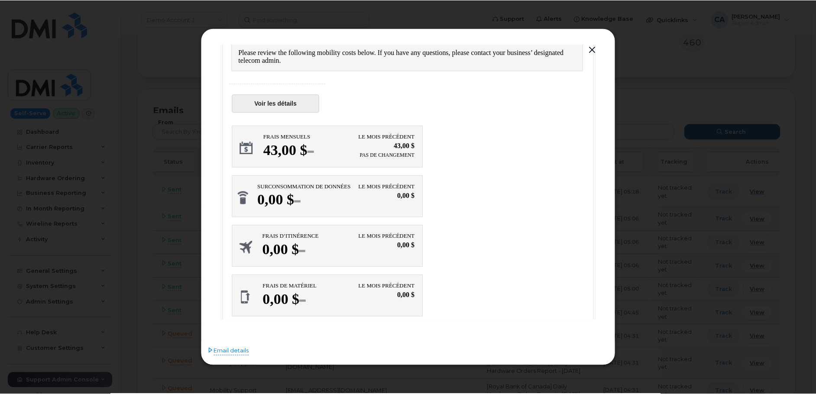
scroll to position [0, 0]
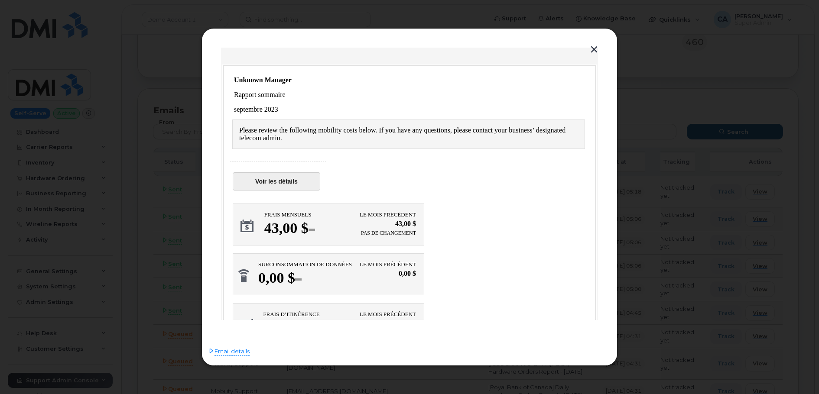
click at [635, 65] on div at bounding box center [409, 197] width 819 height 394
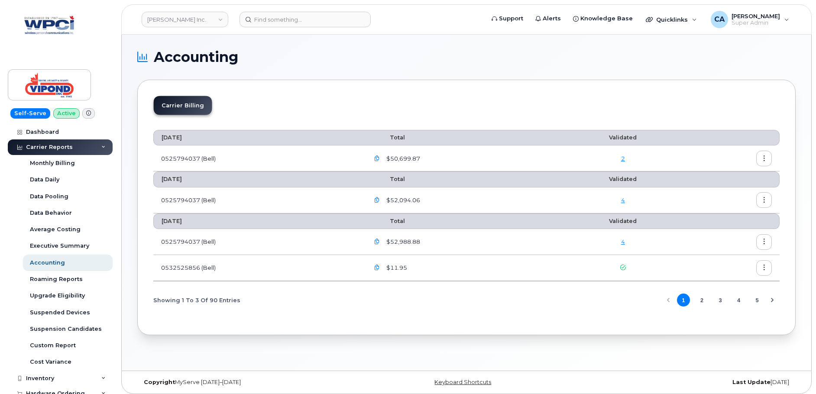
scroll to position [4, 0]
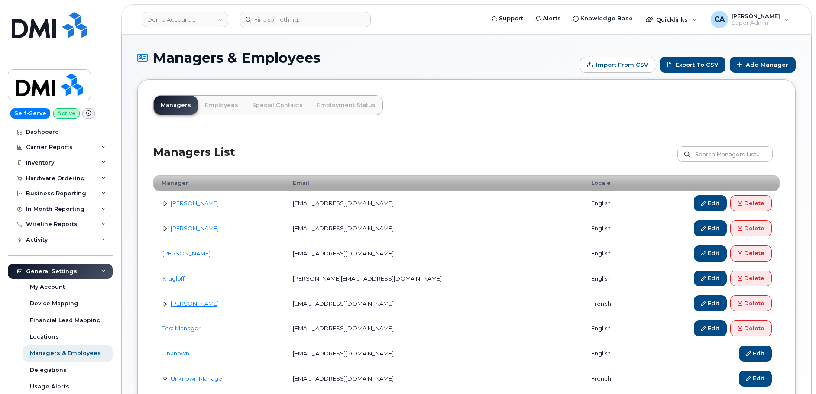
scroll to position [123, 0]
